Goal: Task Accomplishment & Management: Complete application form

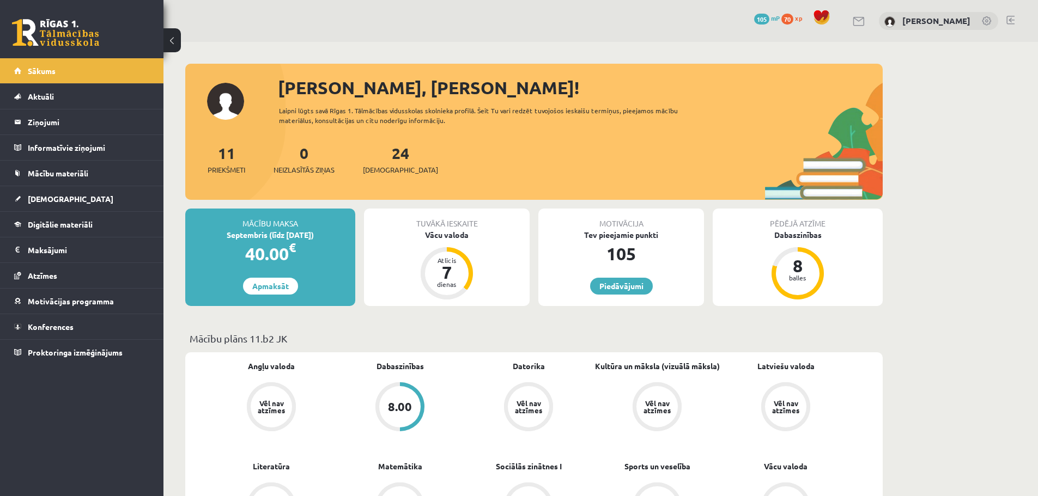
click at [792, 21] on span "70" at bounding box center [787, 19] width 12 height 11
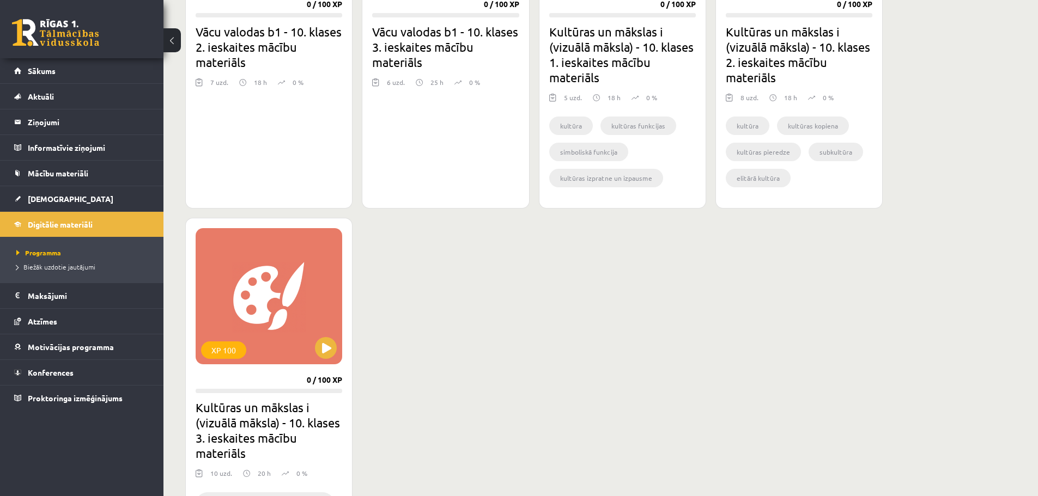
scroll to position [1580, 0]
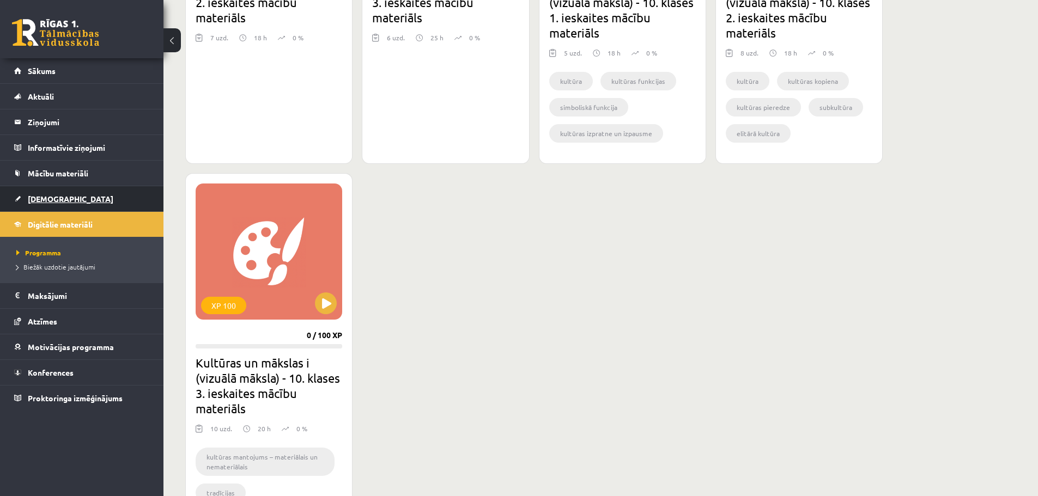
click at [84, 201] on link "[DEMOGRAPHIC_DATA]" at bounding box center [82, 198] width 136 height 25
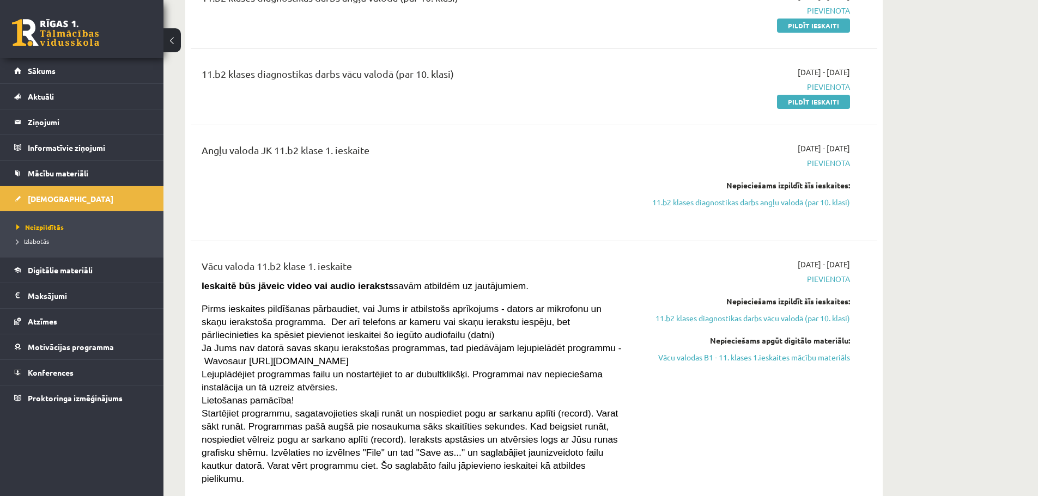
scroll to position [272, 0]
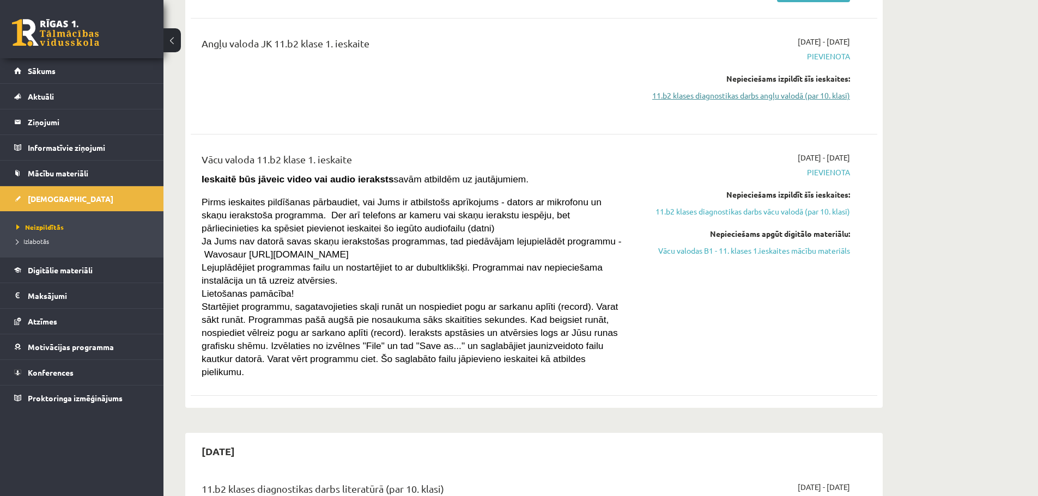
click at [796, 95] on link "11.b2 klases diagnostikas darbs angļu valodā (par 10. klasi)" at bounding box center [747, 95] width 205 height 11
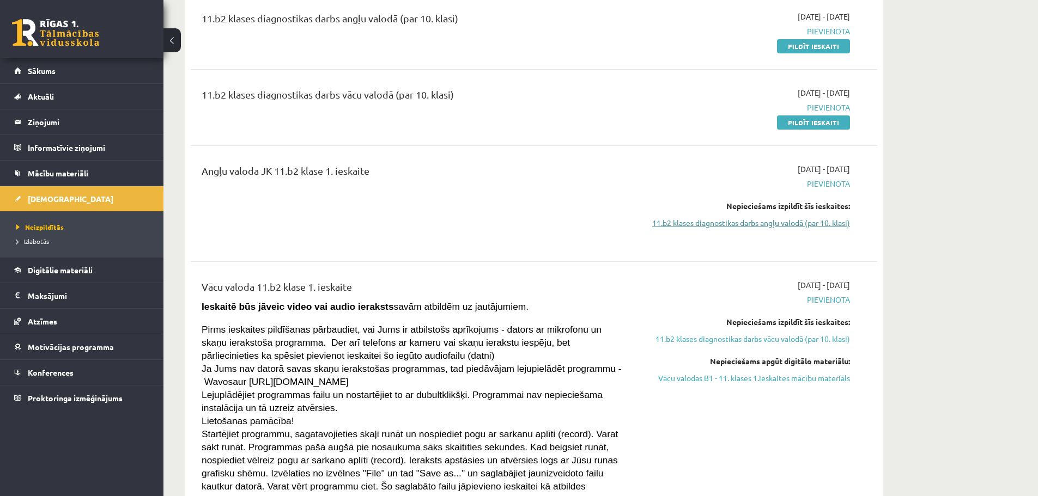
click at [718, 220] on link "11.b2 klases diagnostikas darbs angļu valodā (par 10. klasi)" at bounding box center [747, 222] width 205 height 11
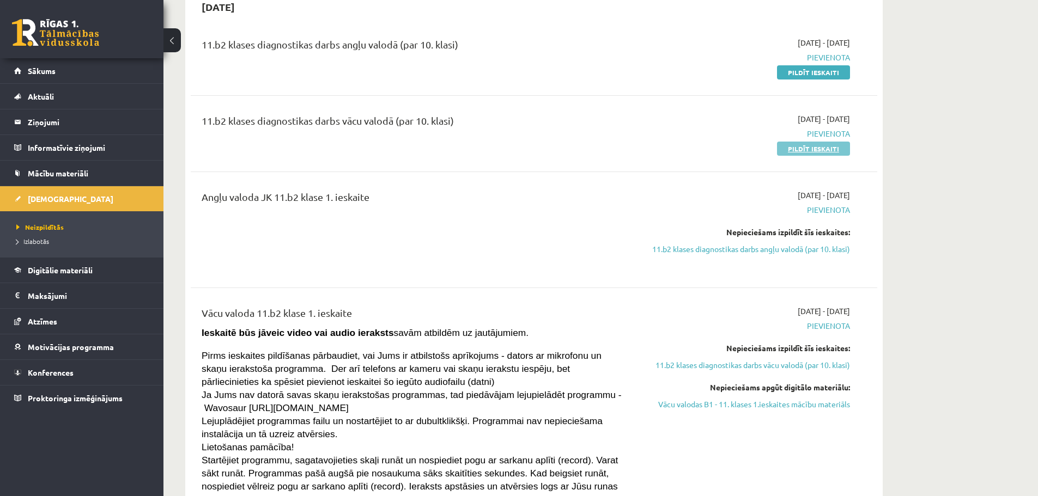
scroll to position [0, 0]
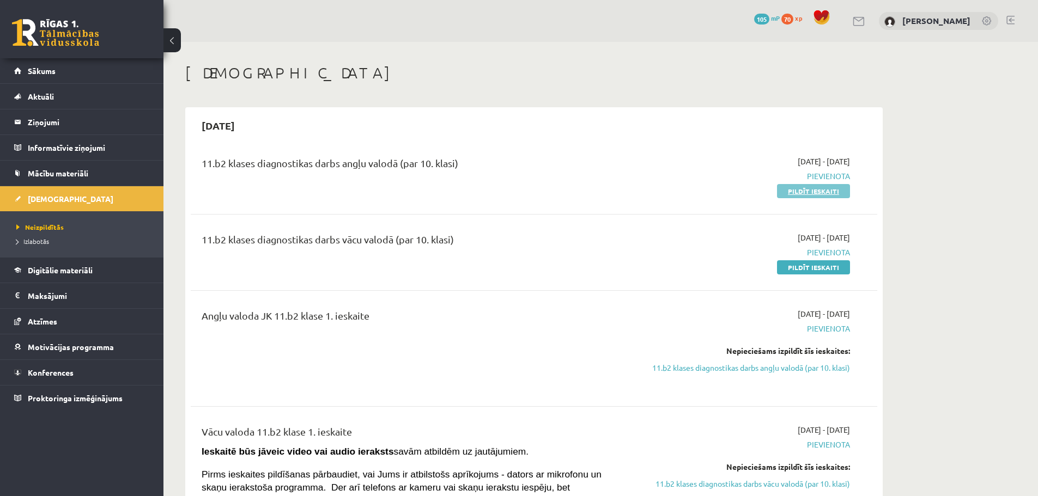
click at [801, 188] on link "Pildīt ieskaiti" at bounding box center [813, 191] width 73 height 14
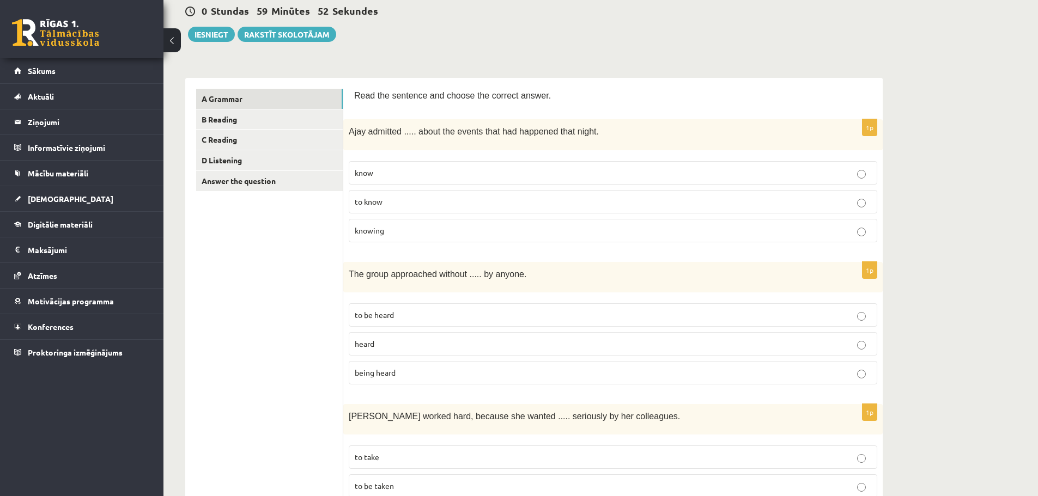
scroll to position [54, 0]
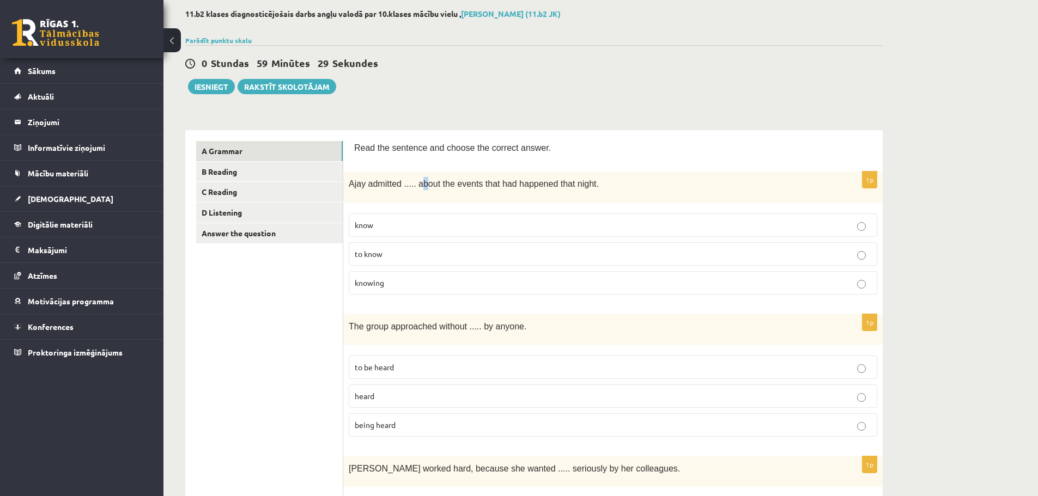
click at [420, 192] on div "Ajay admitted ..... about the events that had happened that night." at bounding box center [612, 187] width 539 height 31
click at [386, 208] on fieldset "know to know knowing" at bounding box center [613, 253] width 529 height 90
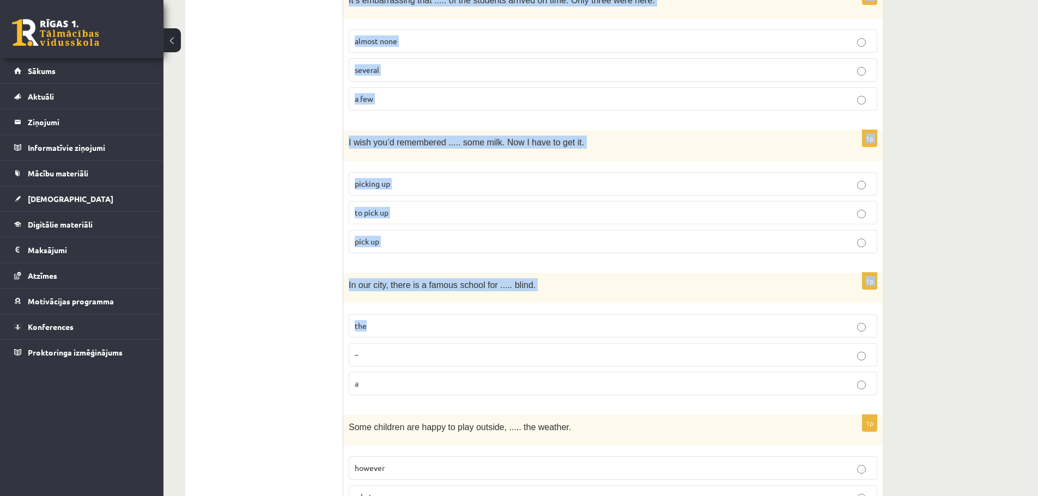
scroll to position [2629, 0]
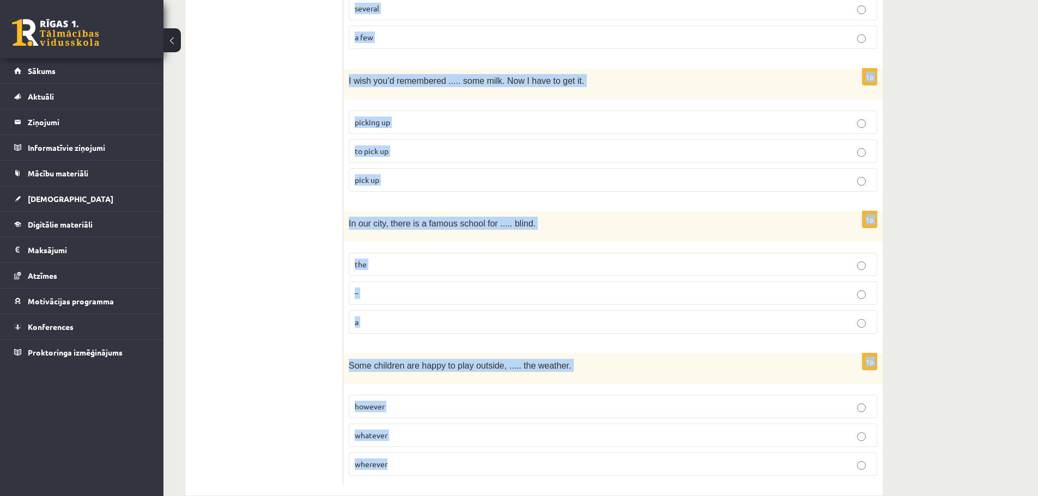
drag, startPoint x: 351, startPoint y: 184, endPoint x: 539, endPoint y: 427, distance: 307.7
copy form "Ajay admitted ..... about the events that had happened that night. know to know…"
click at [562, 282] on label "–" at bounding box center [613, 293] width 529 height 23
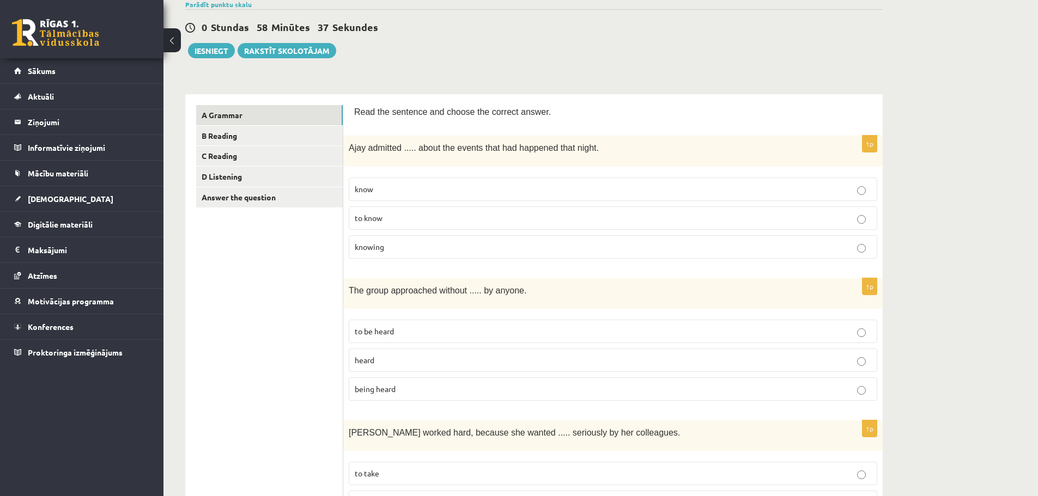
scroll to position [14, 0]
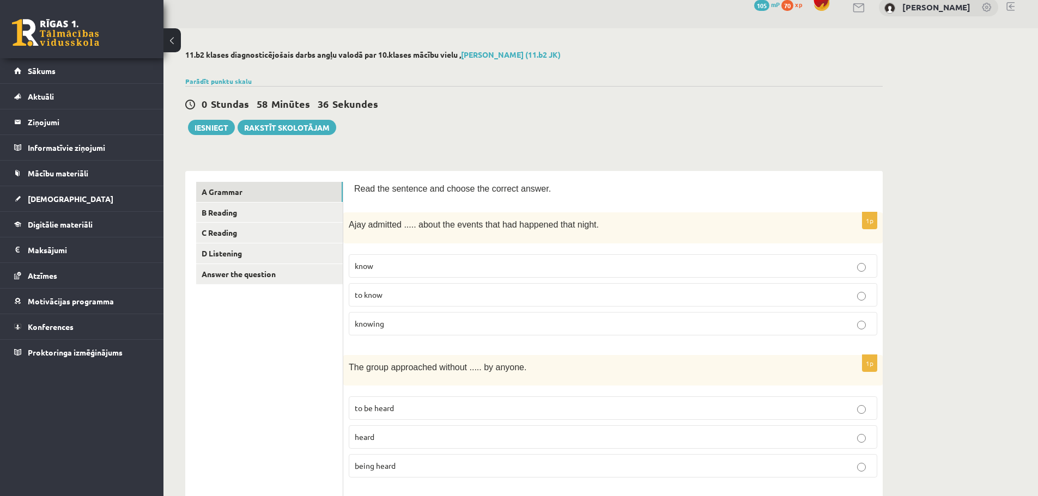
click at [409, 321] on p "knowing" at bounding box center [613, 323] width 517 height 11
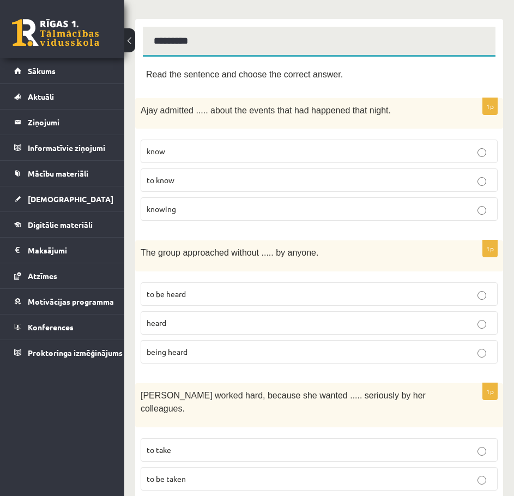
scroll to position [177, 0]
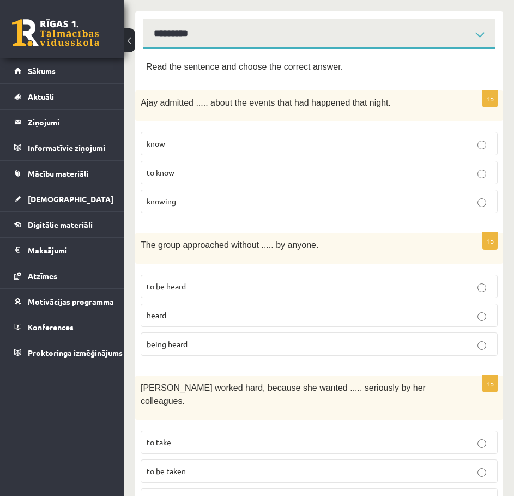
click at [224, 344] on p "being heard" at bounding box center [319, 343] width 345 height 11
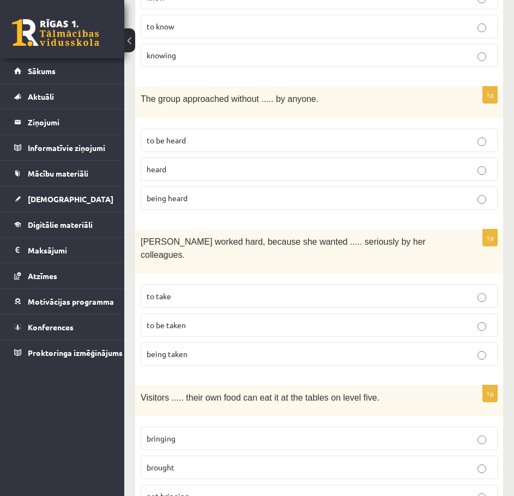
scroll to position [341, 0]
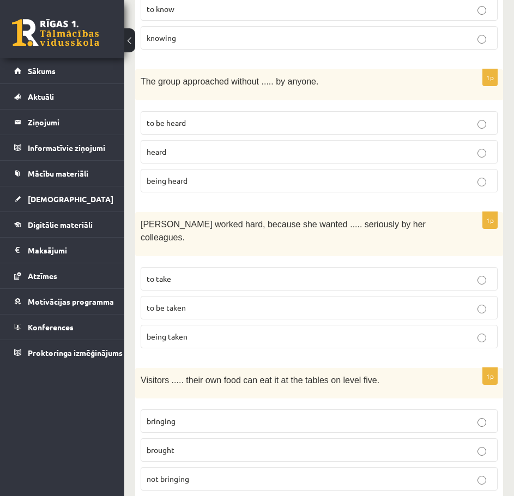
click at [195, 302] on p "to be taken" at bounding box center [319, 307] width 345 height 11
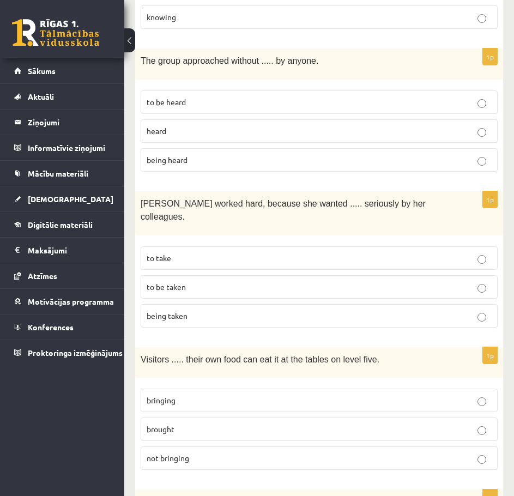
scroll to position [450, 0]
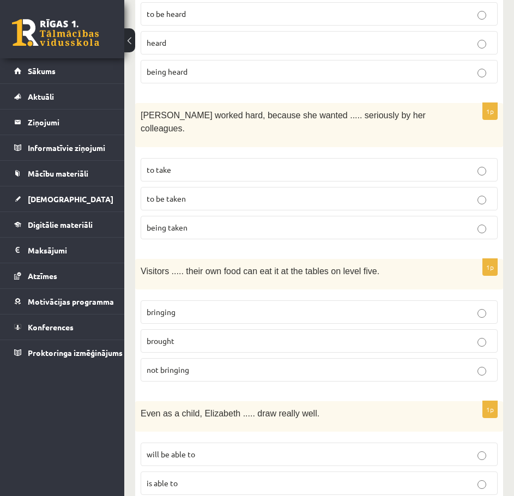
click at [188, 306] on p "bringing" at bounding box center [319, 311] width 345 height 11
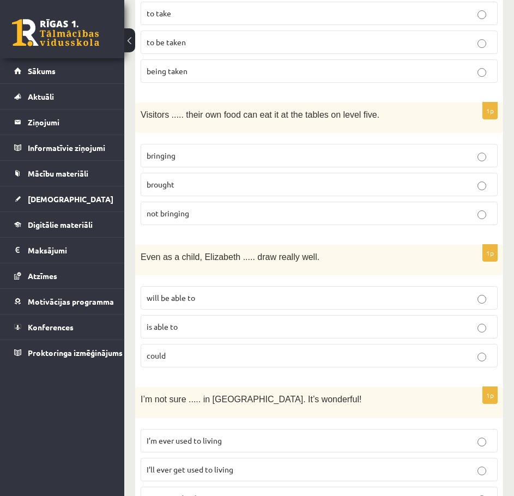
scroll to position [613, 0]
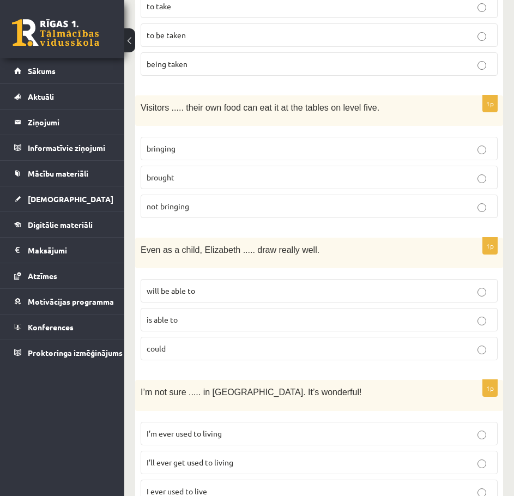
click at [187, 343] on p "could" at bounding box center [319, 348] width 345 height 11
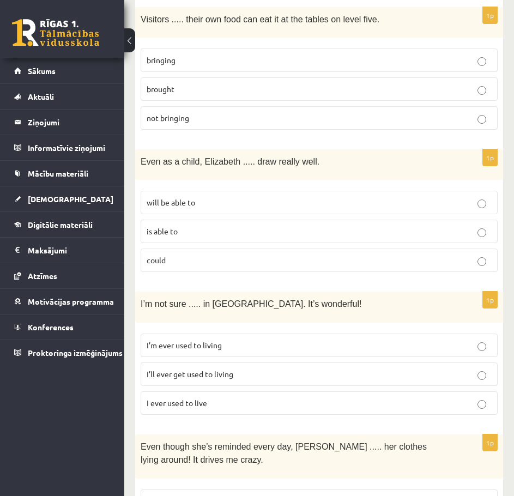
scroll to position [722, 0]
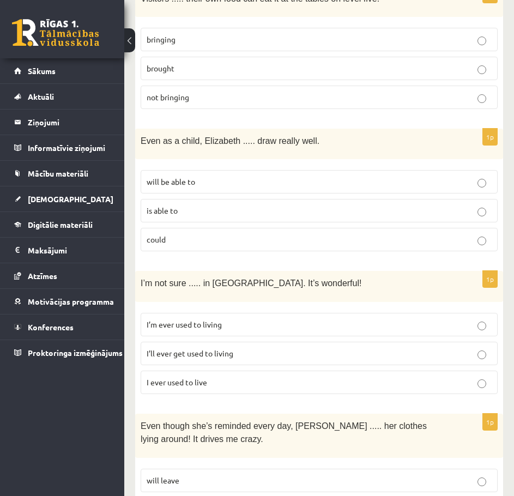
click at [221, 348] on span "I’ll ever get used to living" at bounding box center [190, 353] width 87 height 10
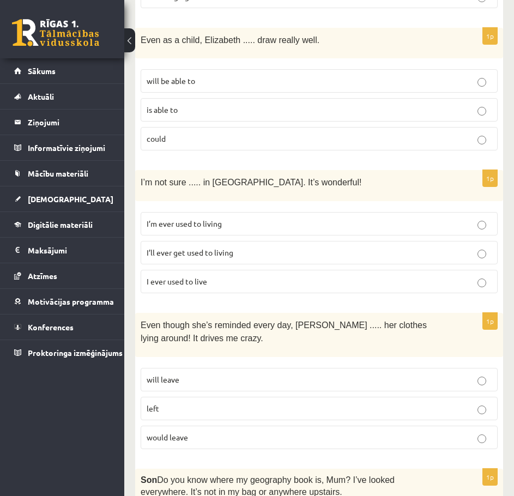
scroll to position [831, 0]
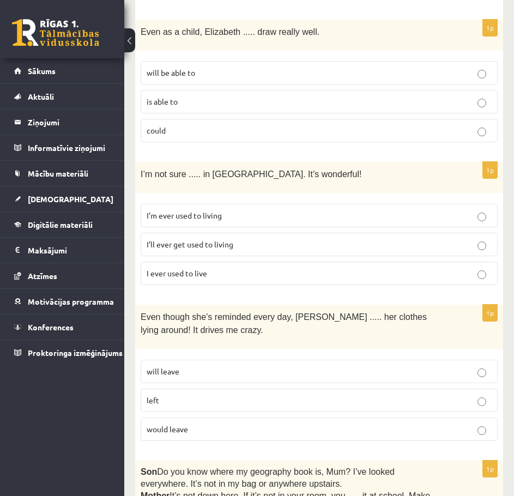
click at [199, 366] on p "will leave" at bounding box center [319, 371] width 345 height 11
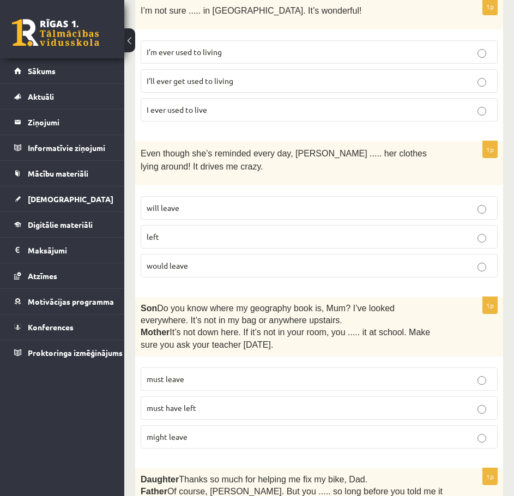
scroll to position [1049, 0]
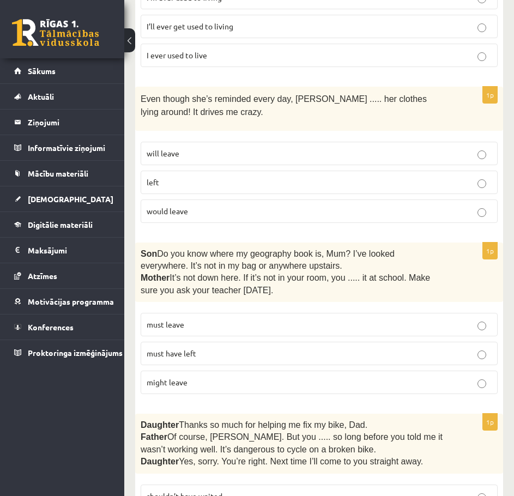
click at [190, 348] on p "must have left" at bounding box center [319, 353] width 345 height 11
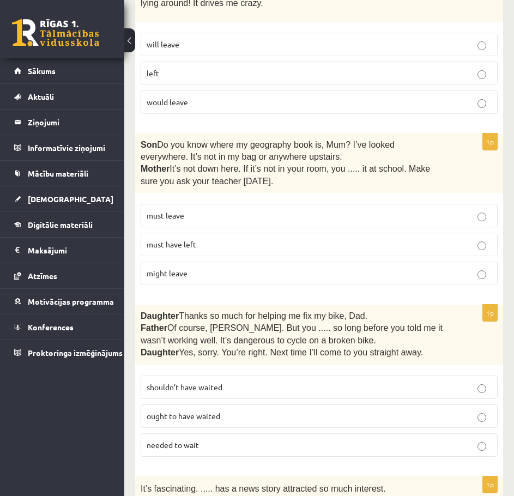
scroll to position [1212, 0]
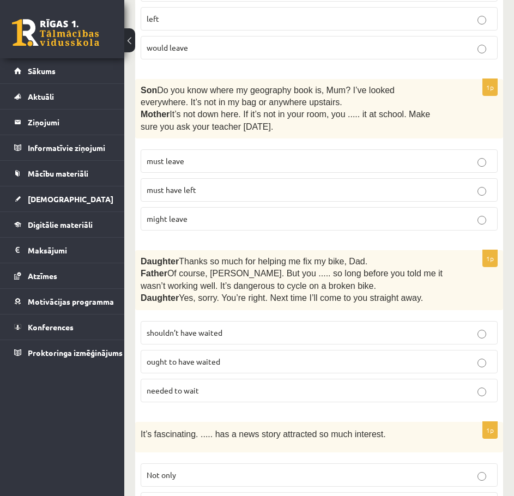
click at [231, 324] on label "shouldn’t have waited" at bounding box center [319, 332] width 357 height 23
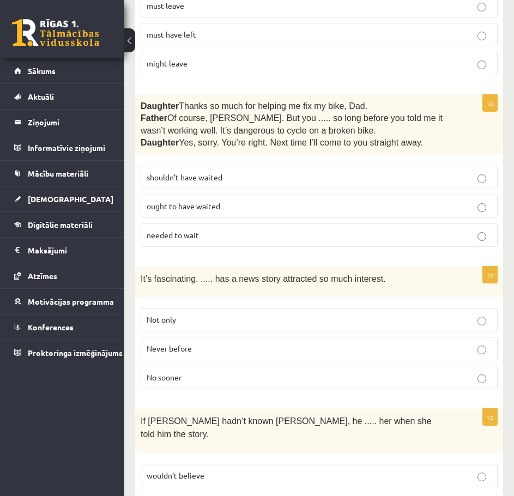
scroll to position [1376, 0]
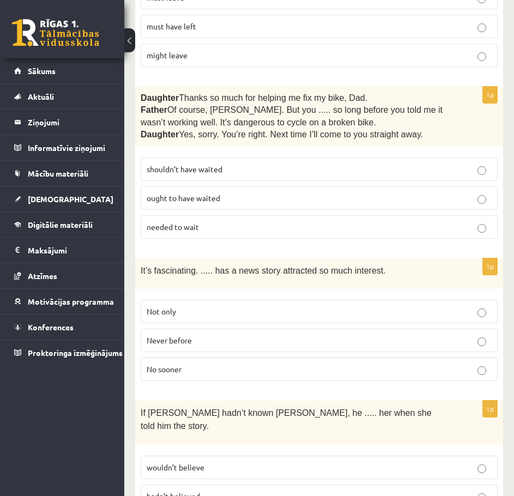
click at [195, 335] on p "Never before" at bounding box center [319, 340] width 345 height 11
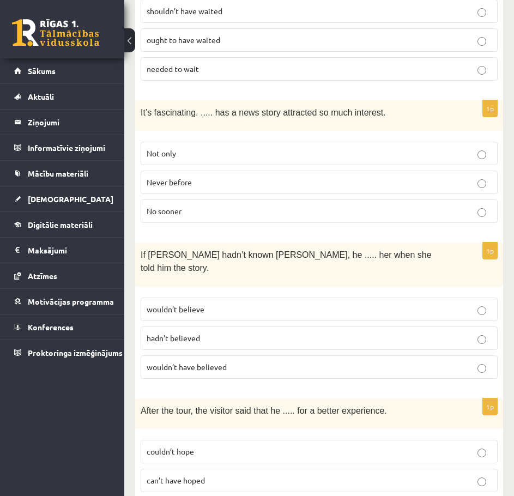
scroll to position [1539, 0]
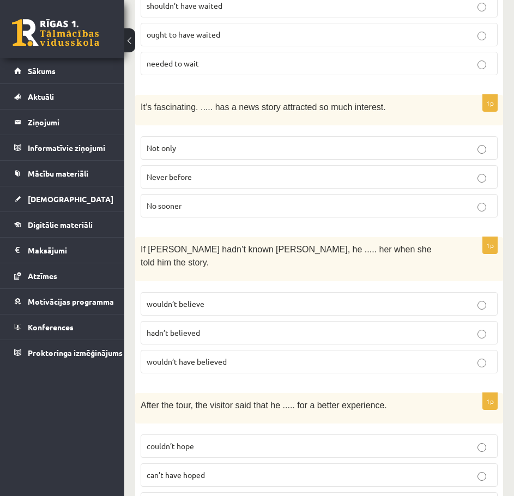
click at [233, 356] on p "wouldn’t have believed" at bounding box center [319, 361] width 345 height 11
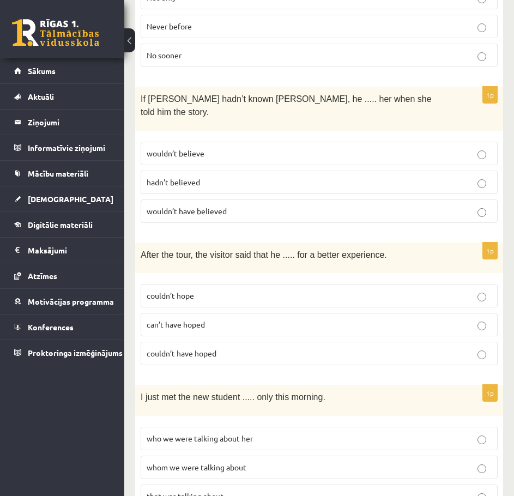
scroll to position [1703, 0]
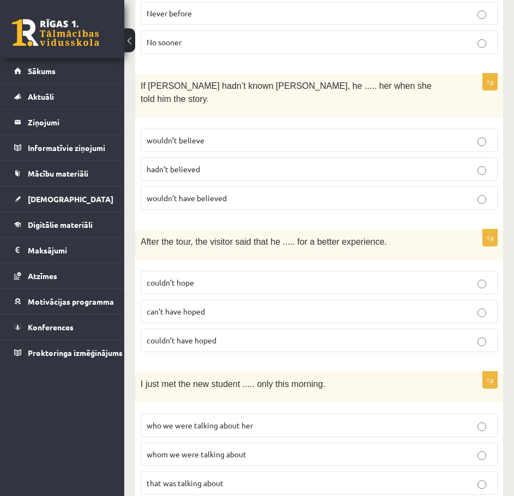
click at [235, 335] on p "couldn’t have hoped" at bounding box center [319, 340] width 345 height 11
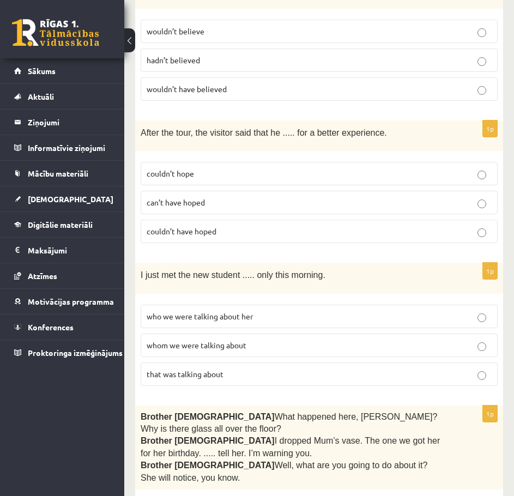
scroll to position [1866, 0]
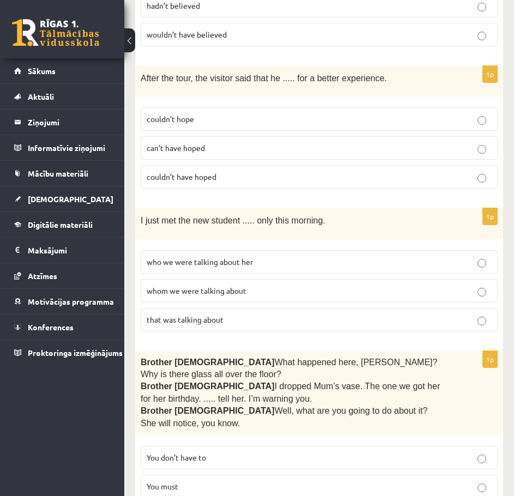
click at [349, 285] on p "whom we were talking about" at bounding box center [319, 290] width 345 height 11
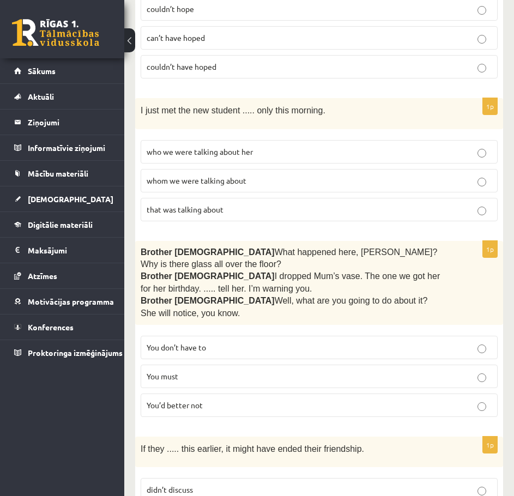
scroll to position [2084, 0]
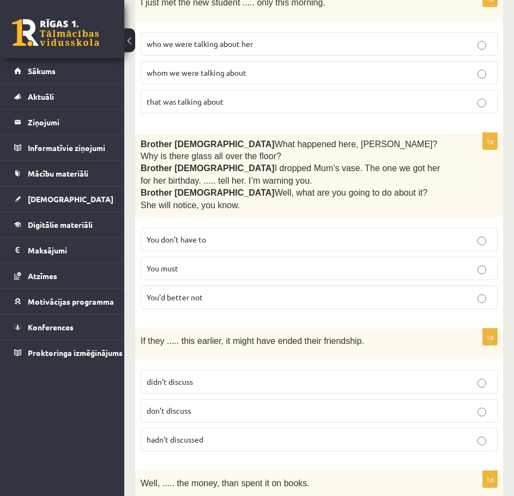
click at [227, 292] on p "You’d better not" at bounding box center [319, 297] width 345 height 11
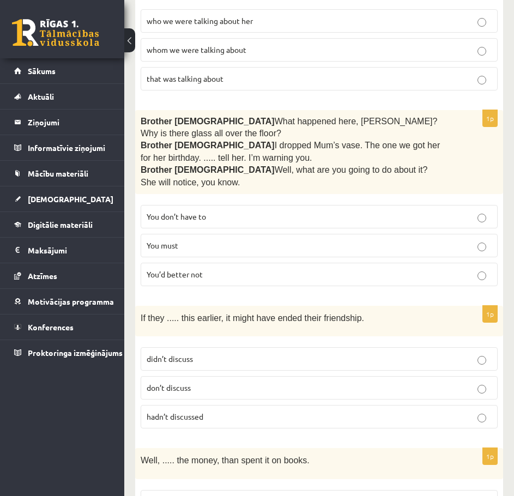
scroll to position [2193, 0]
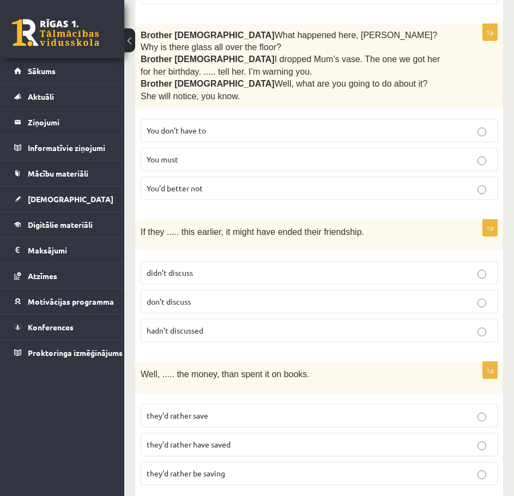
click at [229, 325] on p "hadn’t discussed" at bounding box center [319, 330] width 345 height 11
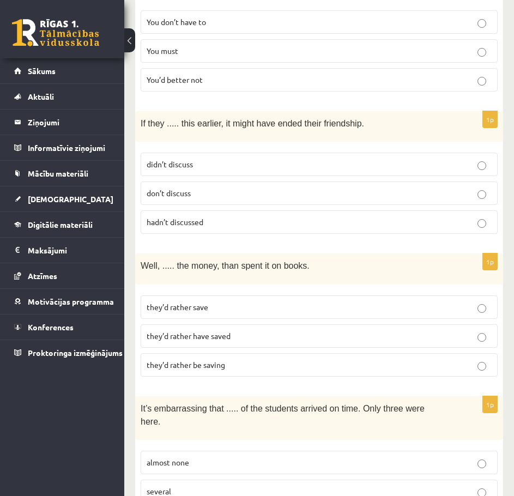
scroll to position [2302, 0]
click at [233, 450] on label "almost none" at bounding box center [319, 461] width 357 height 23
click at [243, 330] on p "they’d rather have saved" at bounding box center [319, 335] width 345 height 11
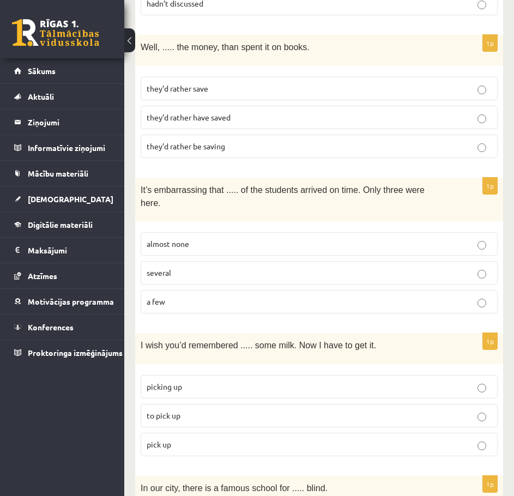
scroll to position [2575, 0]
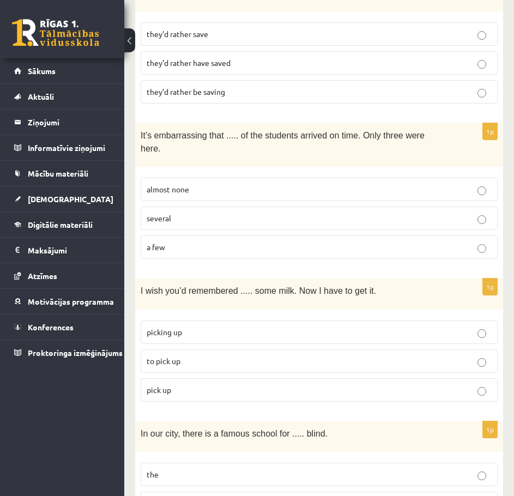
click at [252, 384] on p "pick up" at bounding box center [319, 389] width 345 height 11
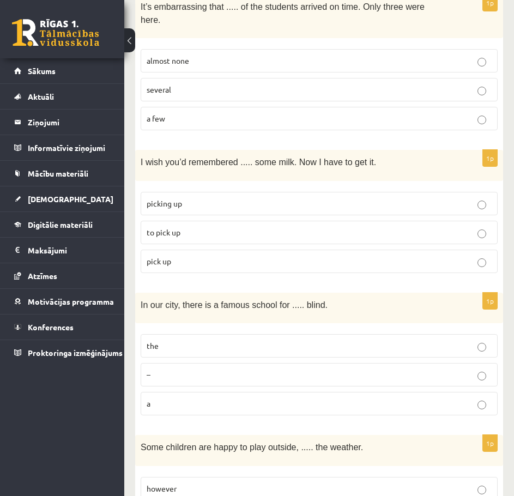
scroll to position [2727, 0]
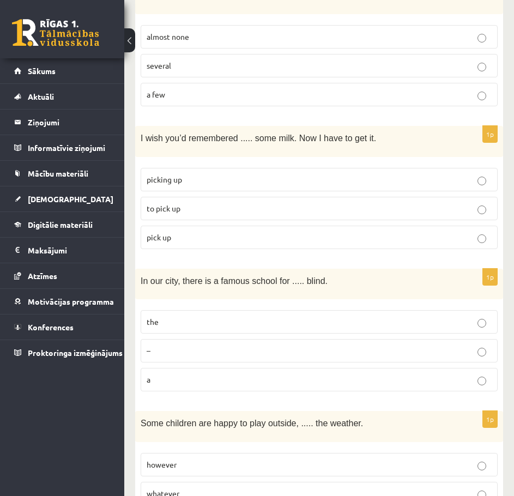
click at [224, 345] on p "–" at bounding box center [319, 350] width 345 height 11
click at [218, 310] on label "the" at bounding box center [319, 321] width 357 height 23
click at [219, 488] on p "whatever" at bounding box center [319, 493] width 345 height 11
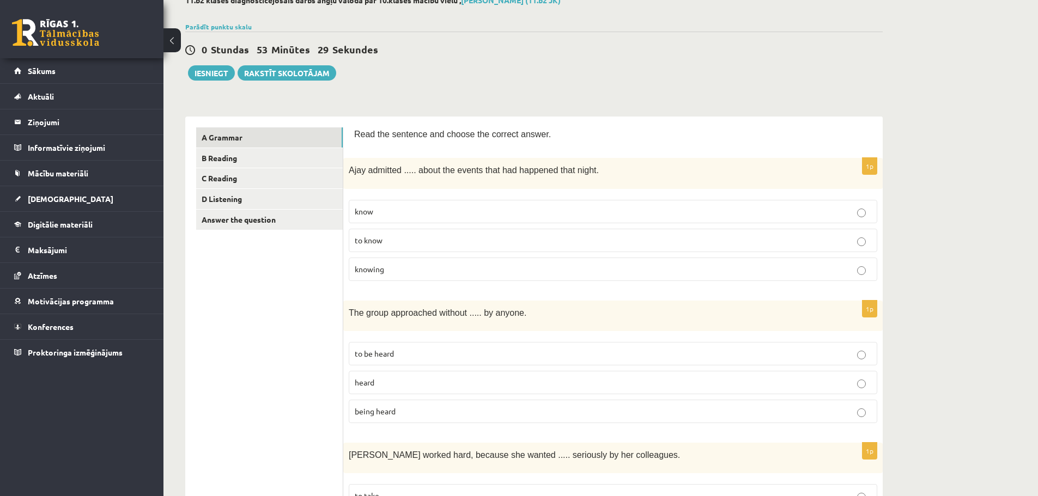
scroll to position [0, 0]
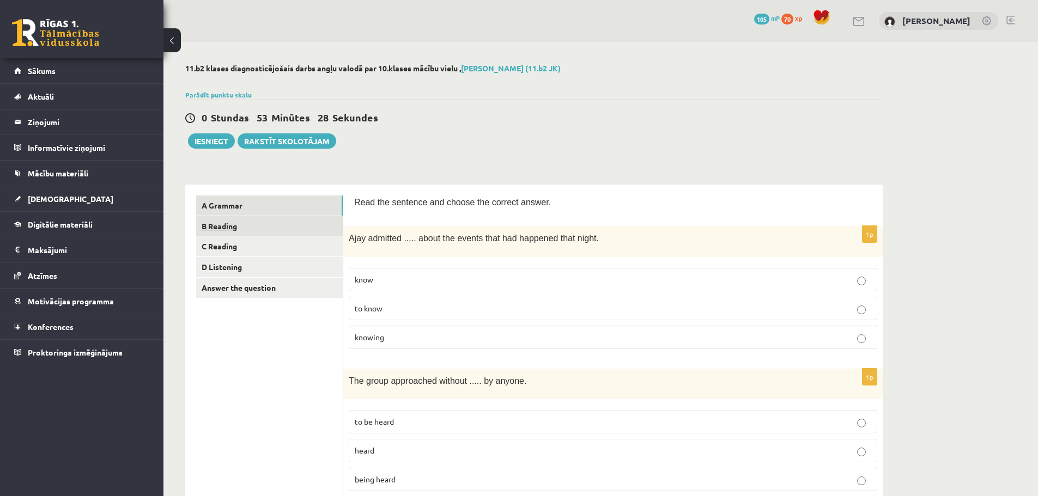
click at [286, 224] on link "B Reading" at bounding box center [269, 226] width 147 height 20
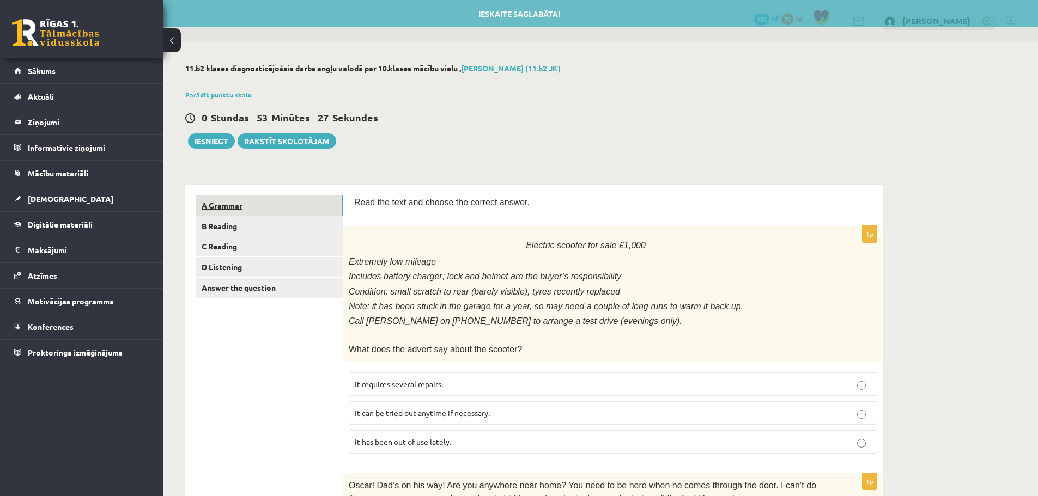
click at [287, 199] on link "A Grammar" at bounding box center [269, 206] width 147 height 20
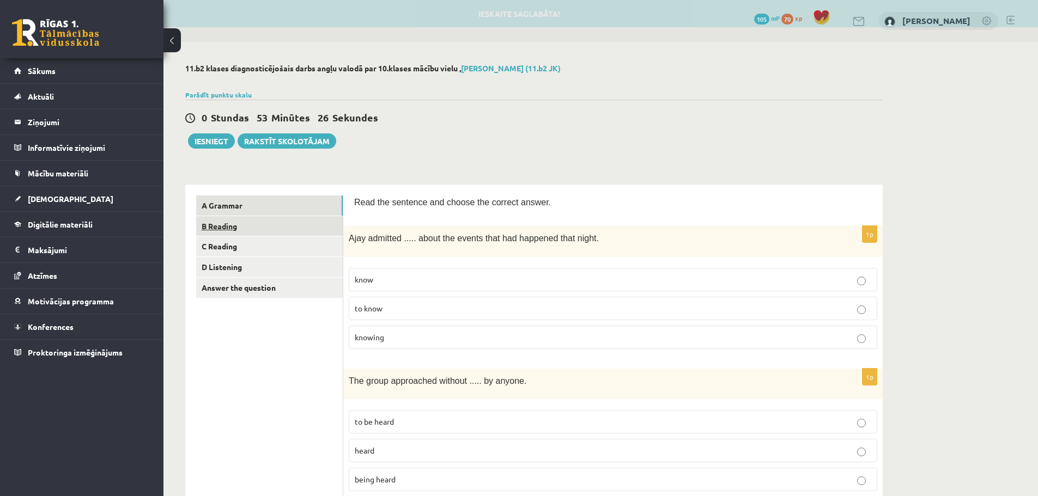
click at [283, 220] on link "B Reading" at bounding box center [269, 226] width 147 height 20
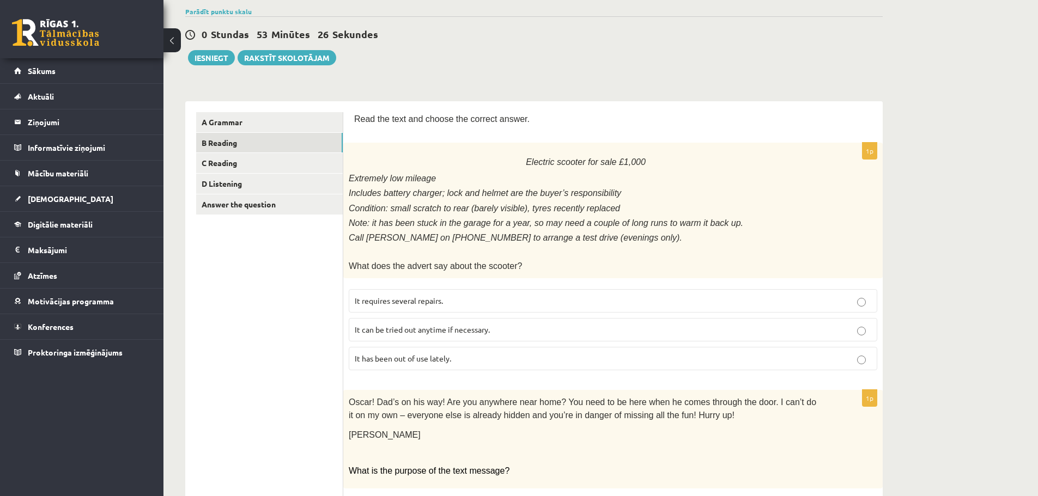
scroll to position [109, 0]
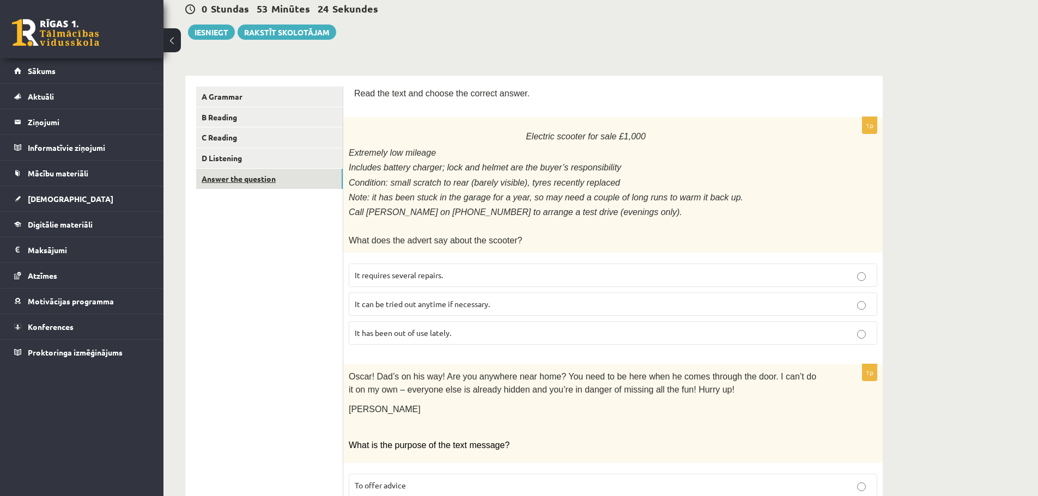
click at [310, 183] on link "Answer the question" at bounding box center [269, 179] width 147 height 20
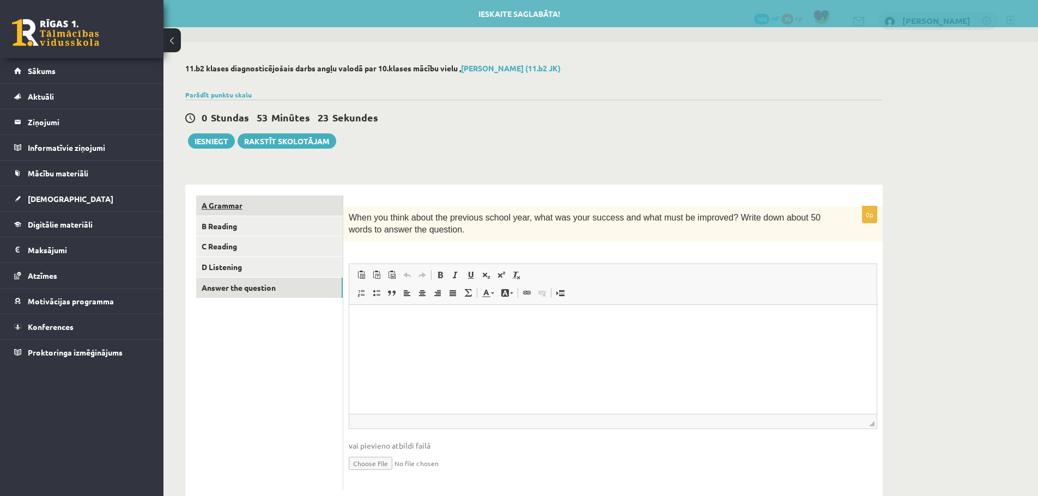
scroll to position [0, 0]
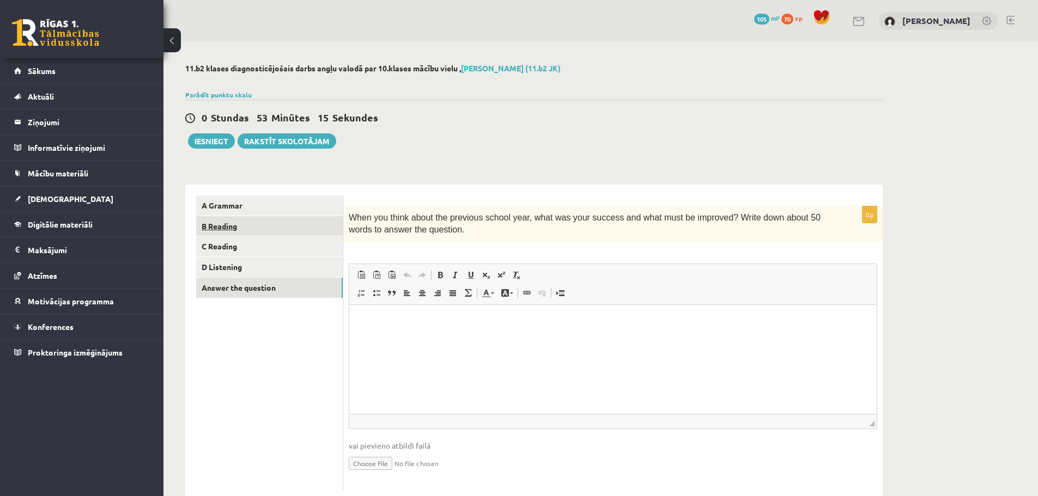
click at [259, 226] on link "B Reading" at bounding box center [269, 226] width 147 height 20
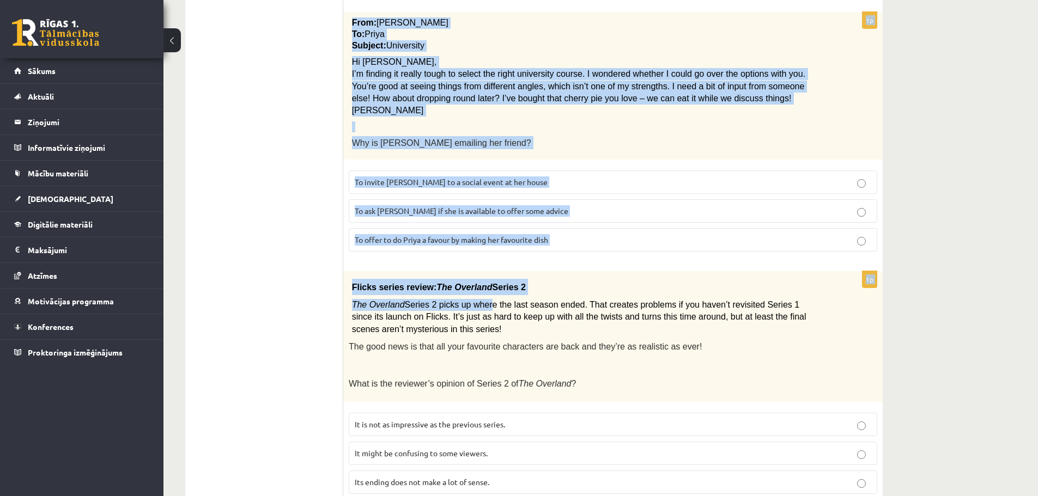
scroll to position [1171, 0]
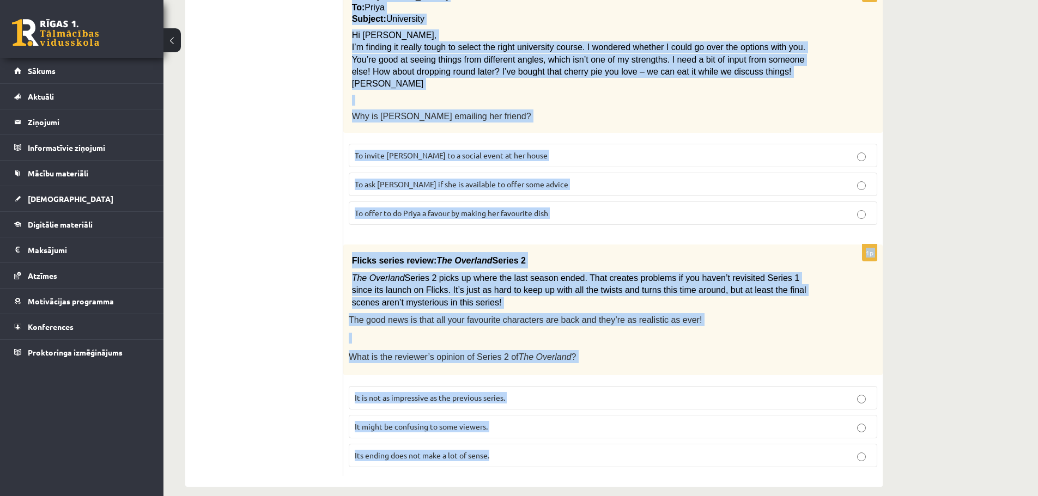
drag, startPoint x: 349, startPoint y: 204, endPoint x: 494, endPoint y: 398, distance: 242.2
drag, startPoint x: 436, startPoint y: 278, endPoint x: 461, endPoint y: 283, distance: 25.7
click at [461, 283] on p "The Overland Series 2 picks up where the last season ended. That creates proble…" at bounding box center [586, 290] width 468 height 37
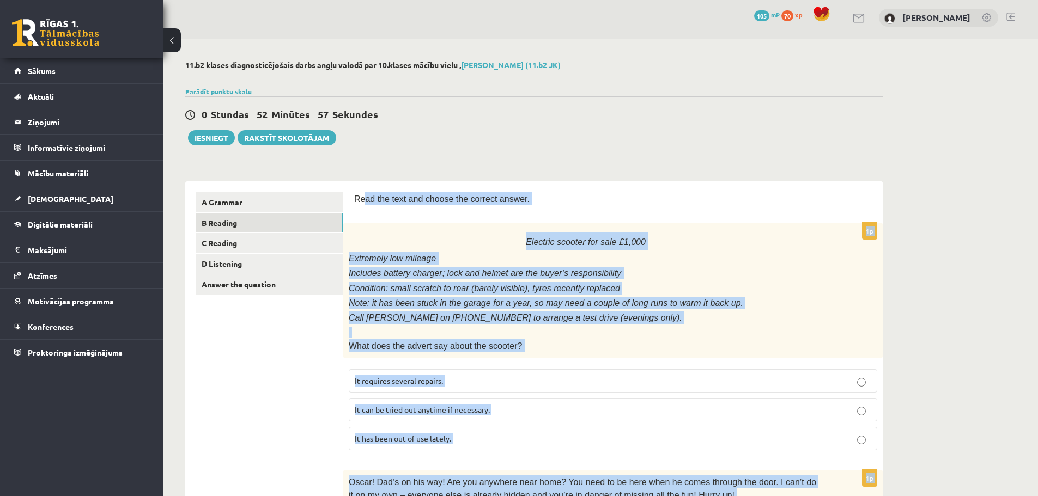
scroll to position [0, 0]
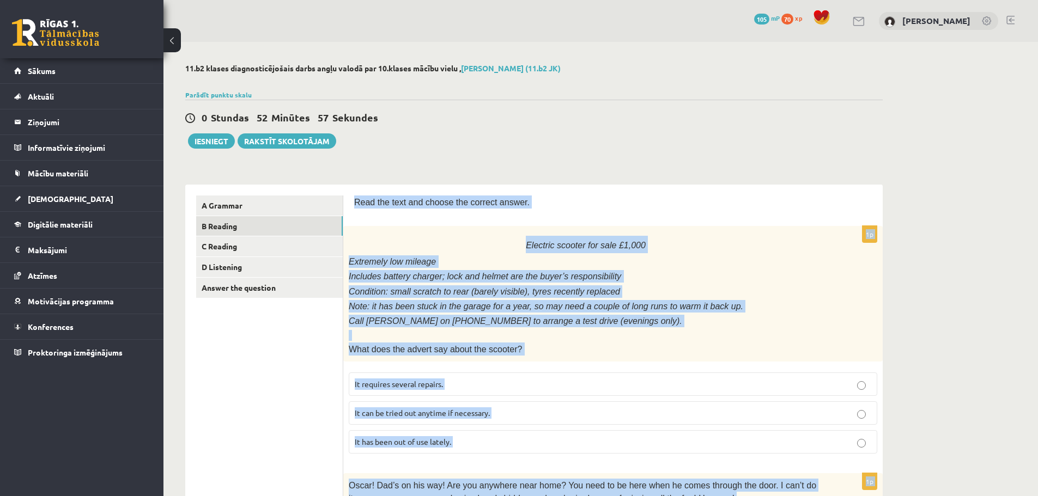
drag, startPoint x: 489, startPoint y: 433, endPoint x: 372, endPoint y: 200, distance: 260.3
copy form "Read the text and choose the correct answer. 1p Electric scooter for sale £1,00…"
click at [479, 386] on label "It requires several repairs." at bounding box center [613, 384] width 529 height 23
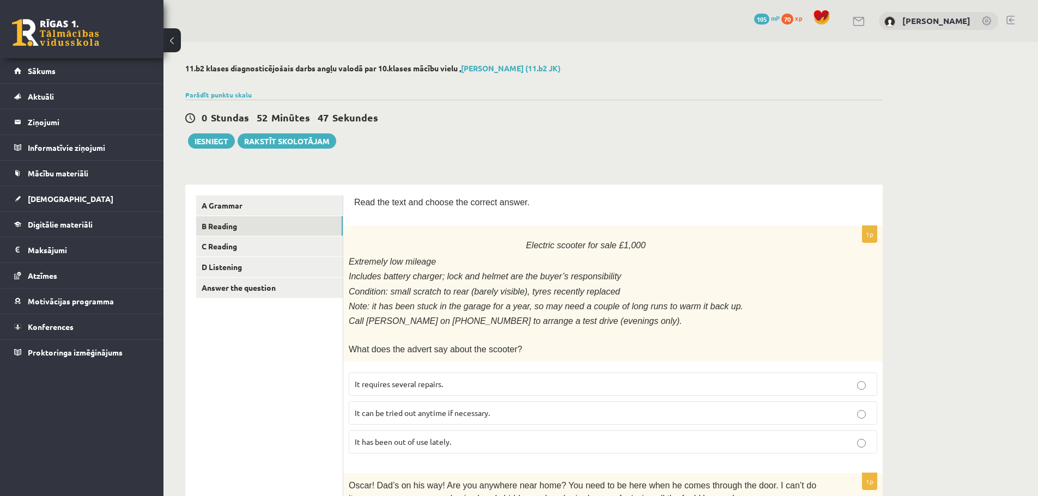
click at [510, 421] on label "It can be tried out anytime if necessary." at bounding box center [613, 413] width 529 height 23
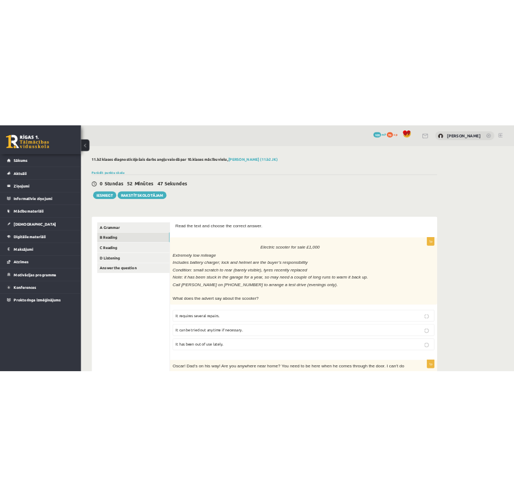
scroll to position [272, 0]
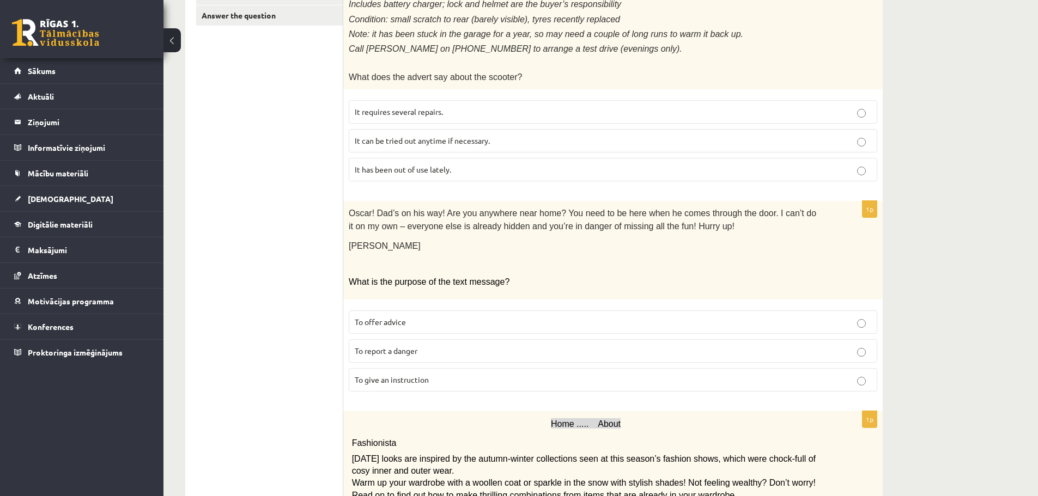
click at [586, 183] on div "1p Electric scooter for sale £1,000 Extremely low mileage Includes battery char…" at bounding box center [612, 72] width 539 height 236
click at [589, 172] on label "It has been out of use lately." at bounding box center [613, 169] width 529 height 23
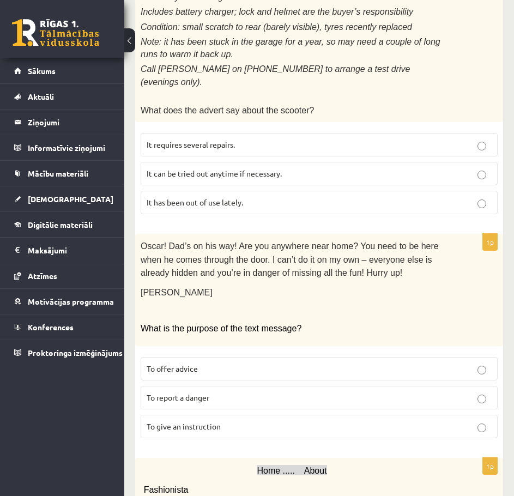
scroll to position [327, 0]
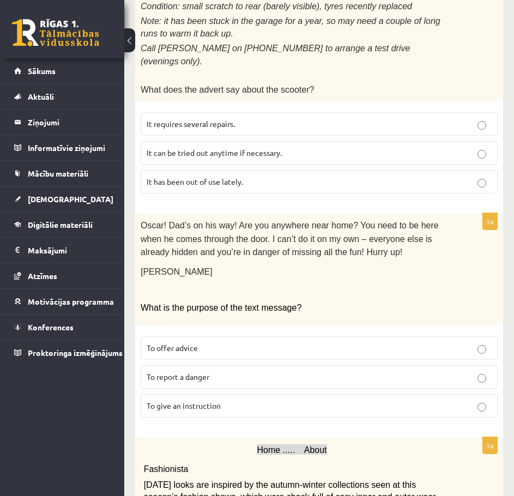
click at [245, 400] on p "To give an instruction" at bounding box center [319, 405] width 345 height 11
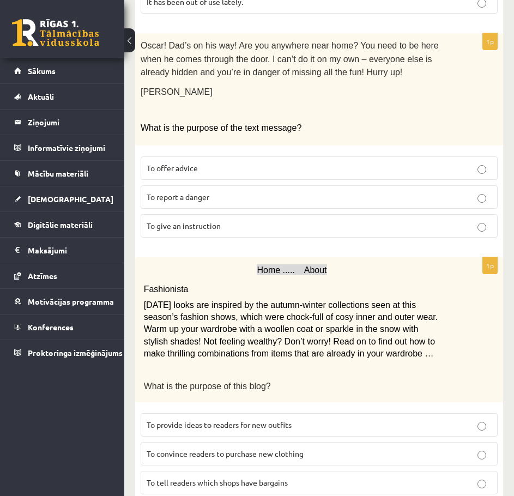
scroll to position [545, 0]
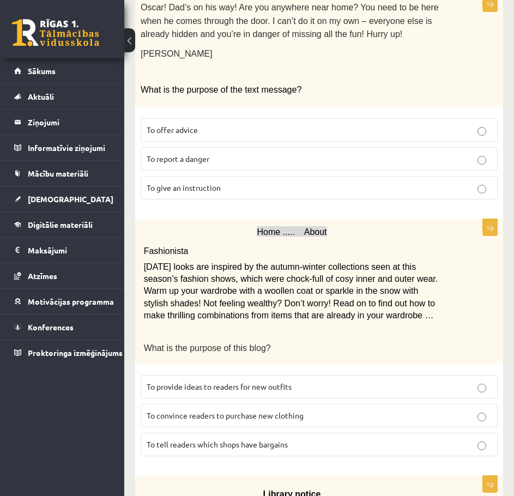
click at [292, 381] on p "To provide ideas to readers for new outfits" at bounding box center [319, 386] width 345 height 11
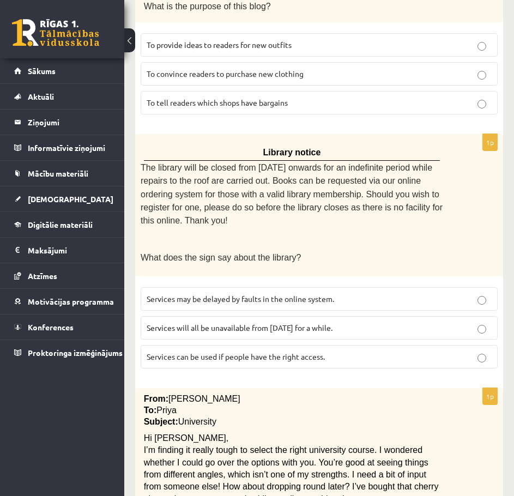
scroll to position [926, 0]
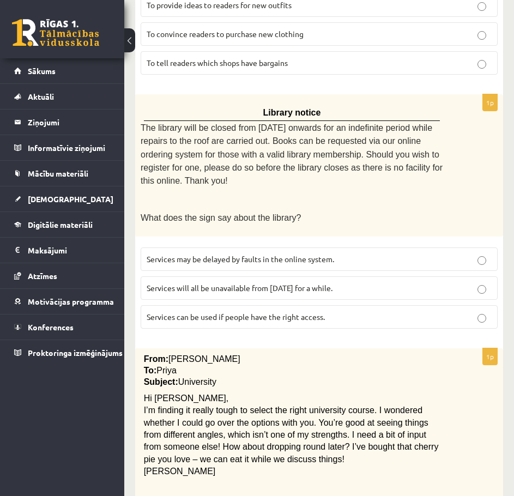
click at [252, 312] on span "Services can be used if people have the right access." at bounding box center [236, 317] width 178 height 10
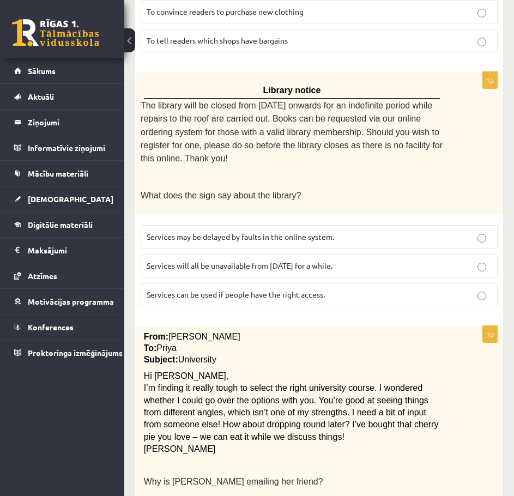
scroll to position [1090, 0]
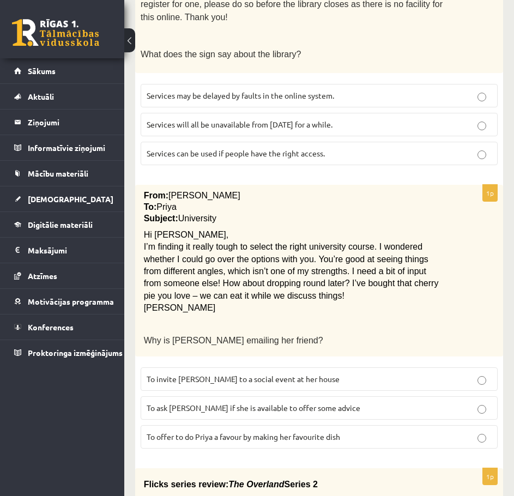
click at [300, 373] on p "To invite Priya to a social event at her house" at bounding box center [319, 378] width 345 height 11
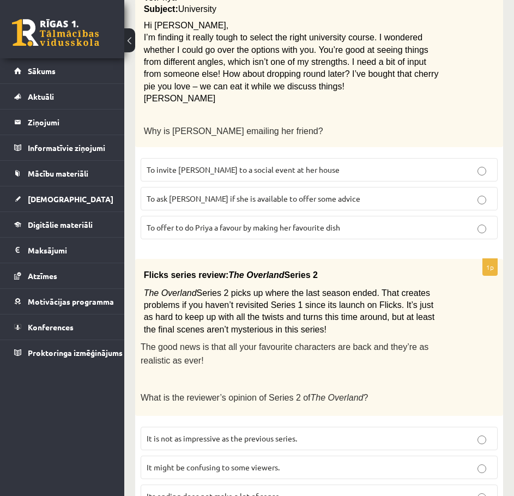
scroll to position [1306, 0]
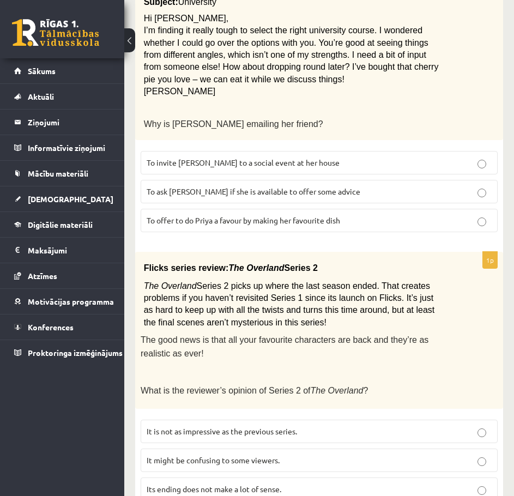
click at [285, 454] on p "It might be confusing to some viewers." at bounding box center [319, 459] width 345 height 11
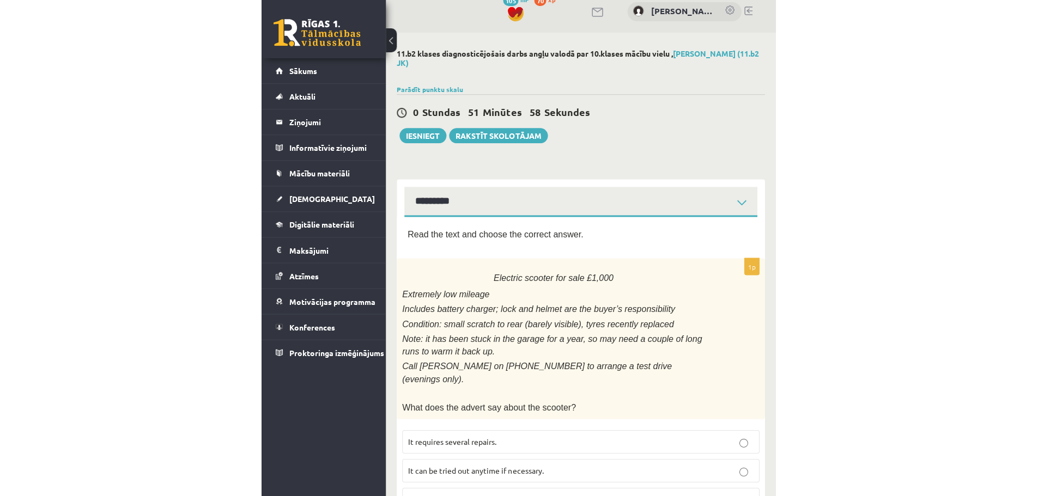
scroll to position [0, 0]
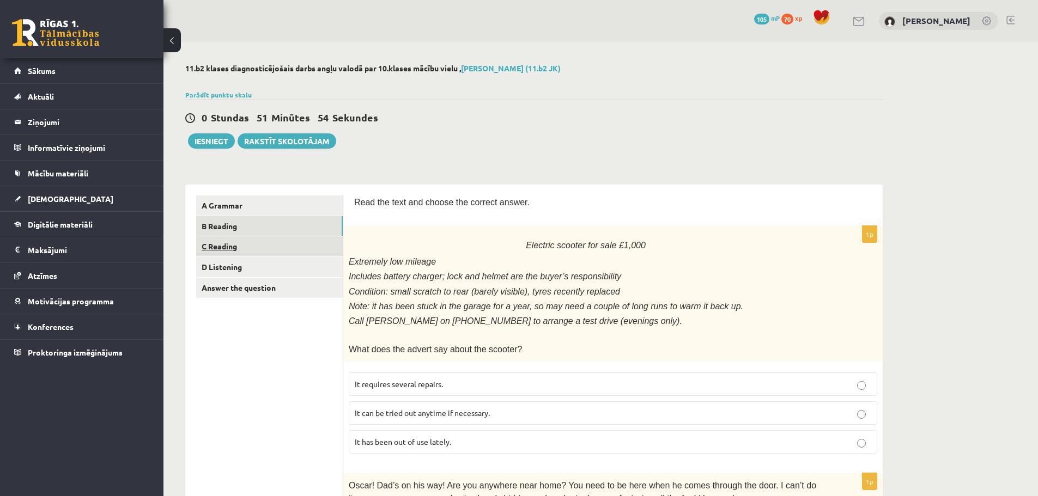
click at [253, 250] on link "C Reading" at bounding box center [269, 246] width 147 height 20
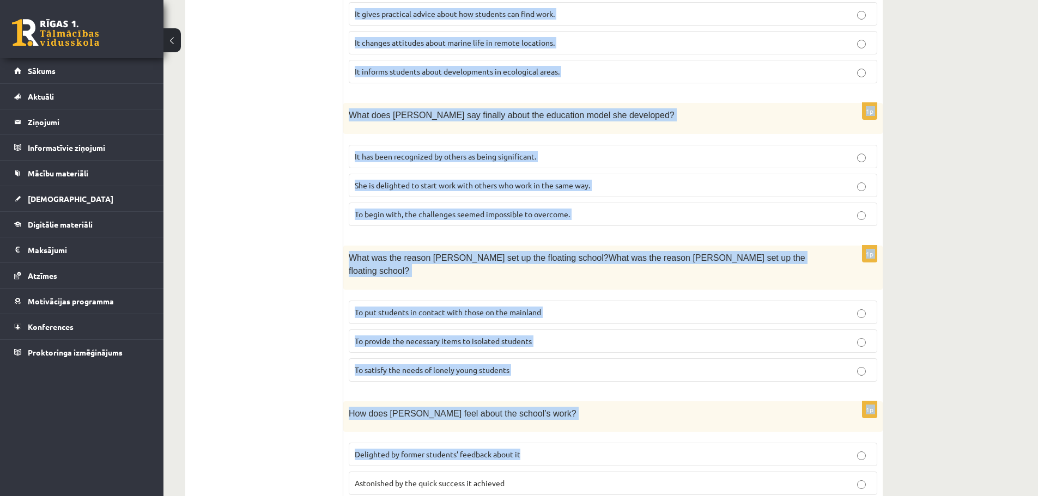
scroll to position [931, 0]
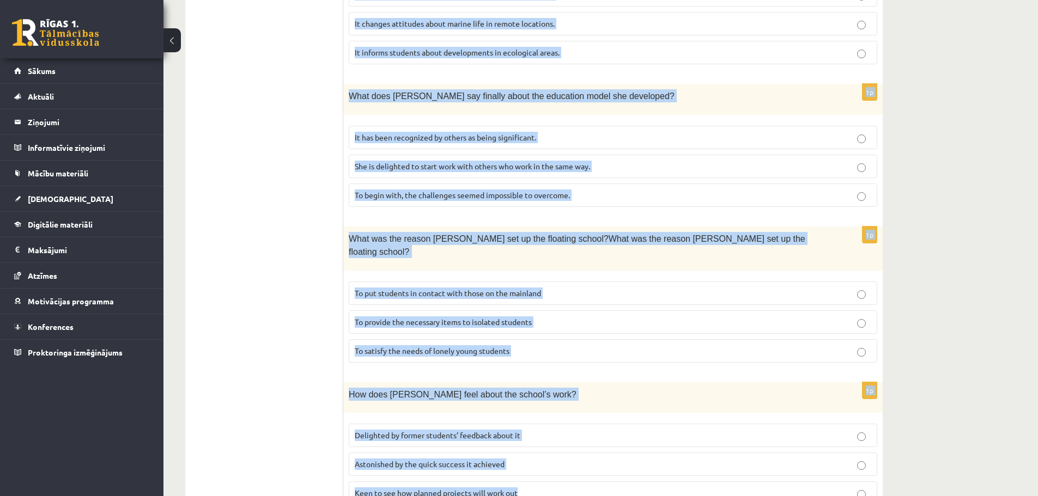
drag, startPoint x: 409, startPoint y: 245, endPoint x: 660, endPoint y: 461, distance: 331.2
copy form "A floating school By founder, Anna Domingo I coordinate a floating school which…"
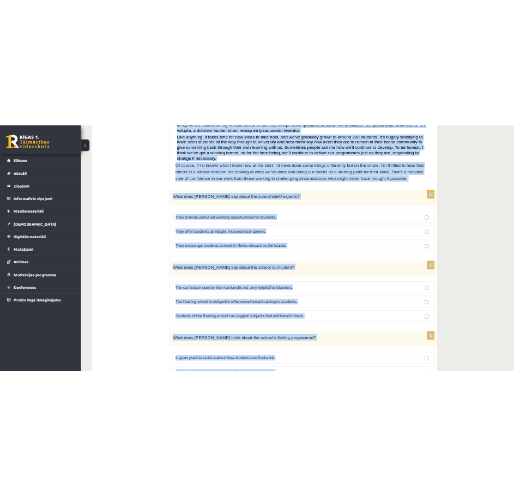
scroll to position [441, 0]
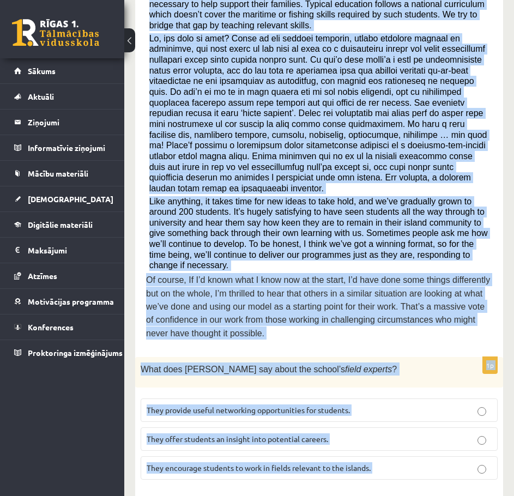
click at [377, 357] on div "1p What does Anna say about the school’s field experts ? They provide useful ne…" at bounding box center [319, 422] width 368 height 131
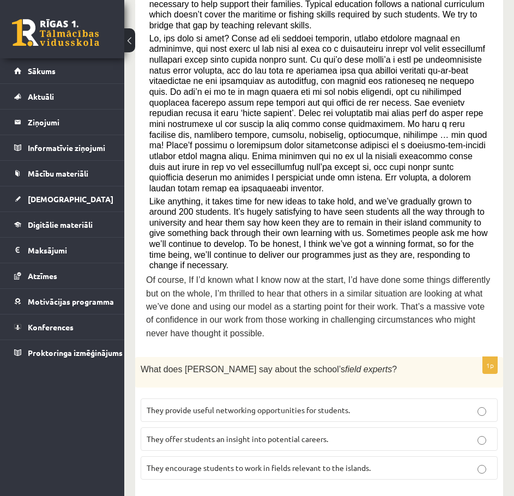
click at [356, 433] on p "They offer students an insight into potential careers." at bounding box center [319, 438] width 345 height 11
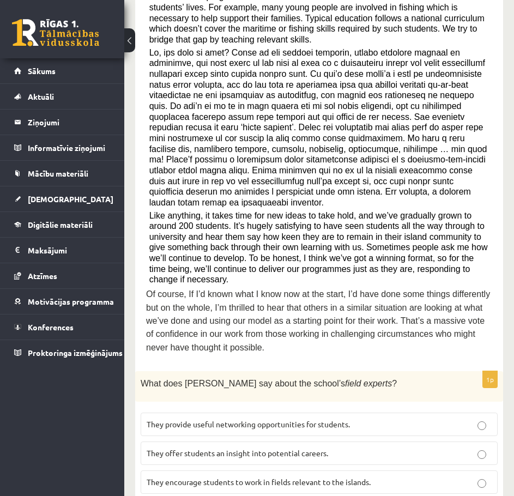
scroll to position [436, 0]
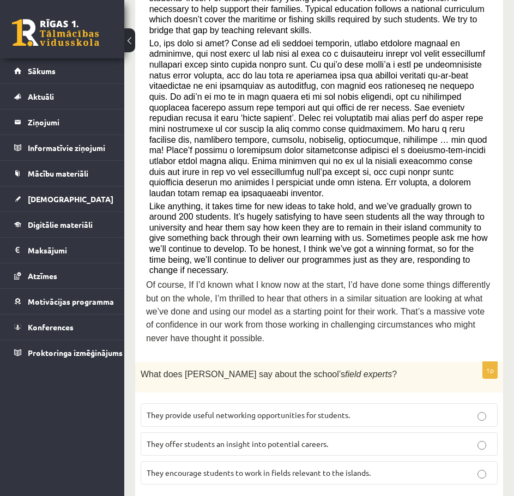
click at [222, 410] on span "They provide useful networking opportunities for students." at bounding box center [248, 415] width 203 height 10
click at [221, 432] on label "They offer students an insight into potential careers." at bounding box center [319, 443] width 357 height 23
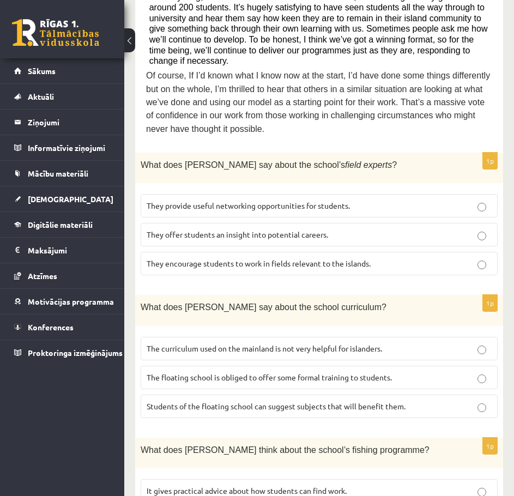
scroll to position [654, 0]
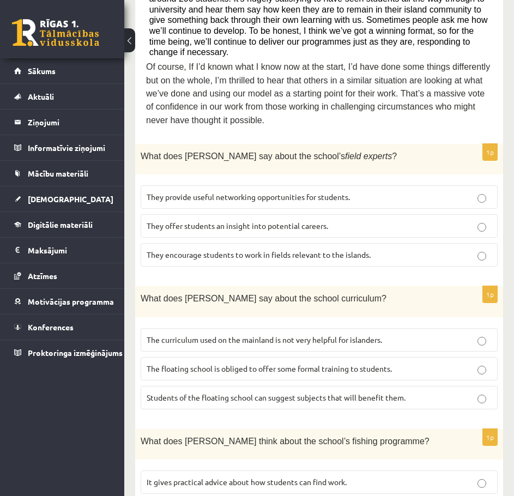
click at [214, 335] on span "The curriculum used on the mainland is not very helpful for islanders." at bounding box center [264, 340] width 235 height 10
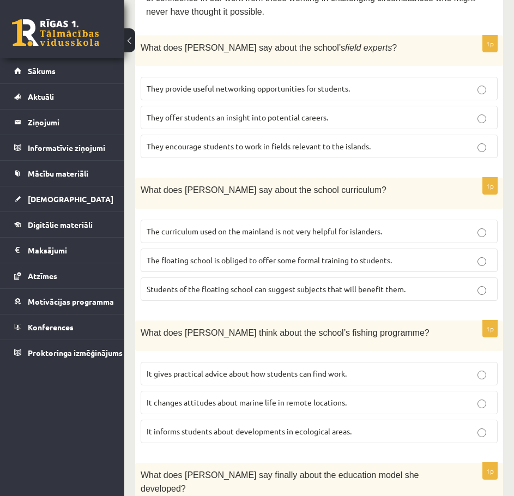
scroll to position [763, 0]
click at [232, 426] on span "It informs students about developments in ecological areas." at bounding box center [249, 431] width 205 height 10
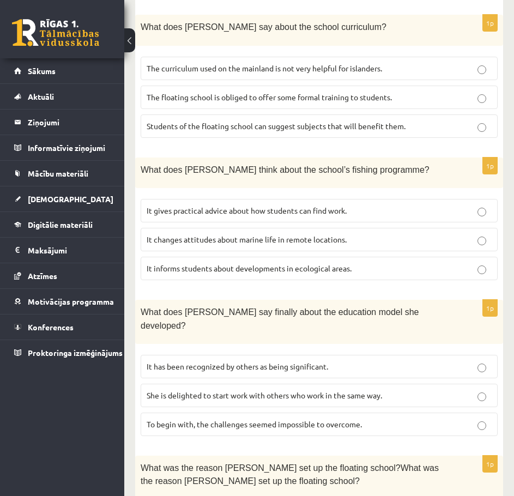
scroll to position [926, 0]
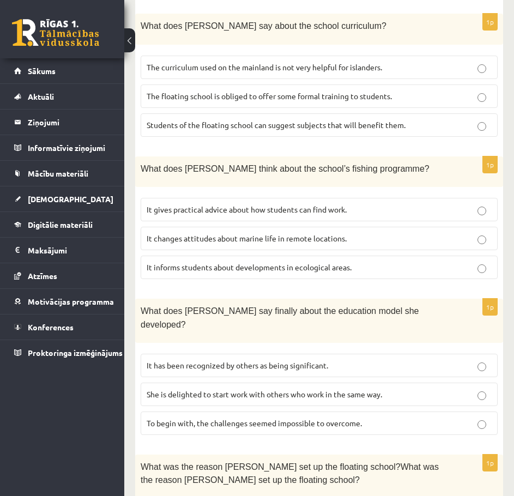
click at [233, 360] on p "It has been recognized by others as being significant." at bounding box center [319, 365] width 345 height 11
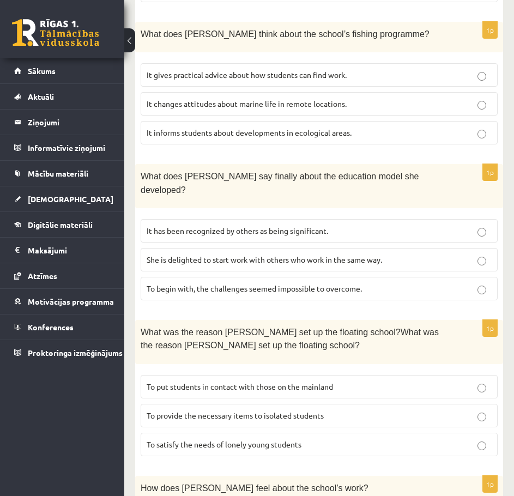
scroll to position [1100, 0]
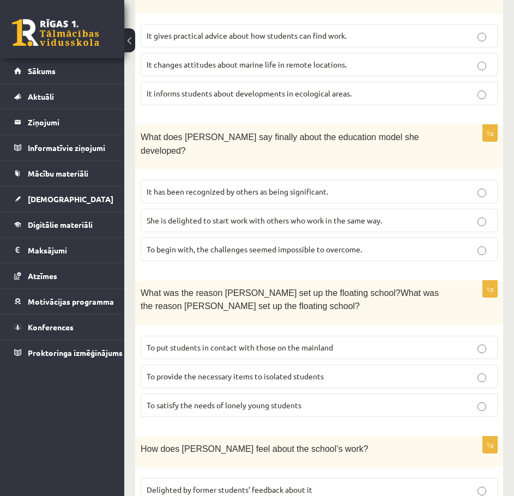
click at [234, 371] on span "To provide the necessary items to isolated students" at bounding box center [235, 376] width 177 height 10
drag, startPoint x: 186, startPoint y: 415, endPoint x: 209, endPoint y: 442, distance: 35.5
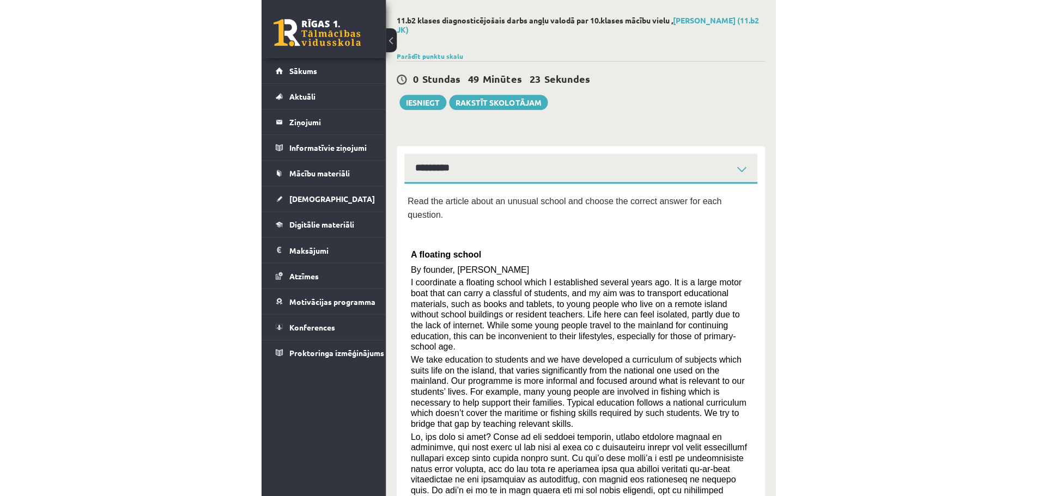
scroll to position [10, 0]
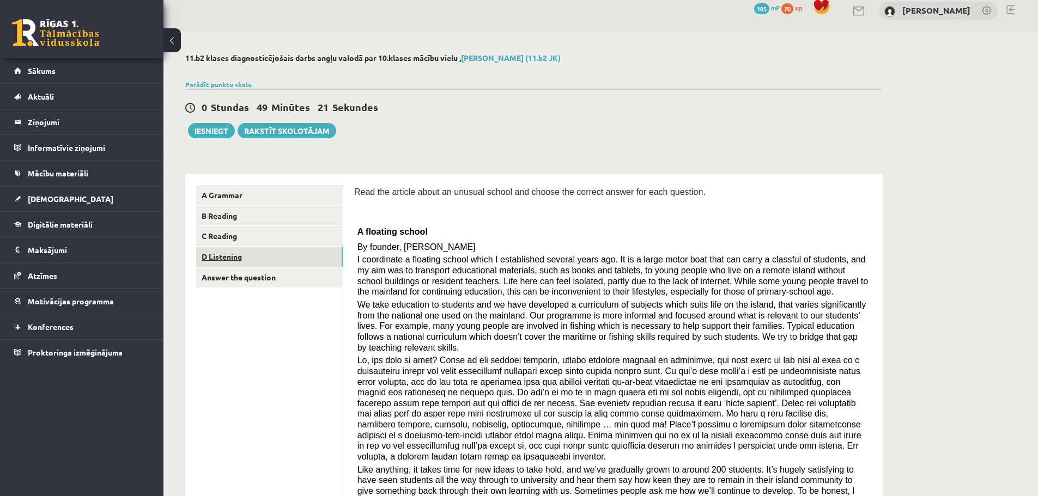
click at [262, 261] on link "D Listening" at bounding box center [269, 257] width 147 height 20
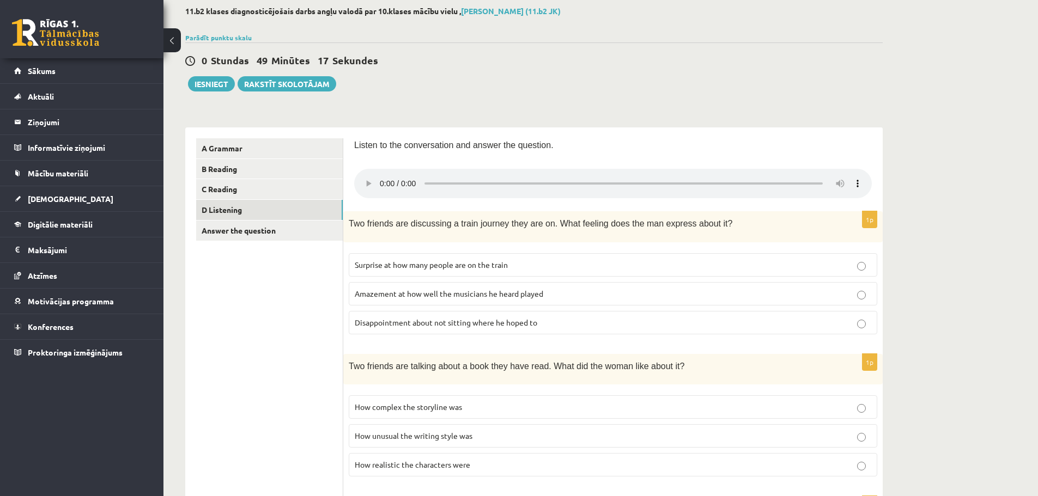
scroll to position [65, 0]
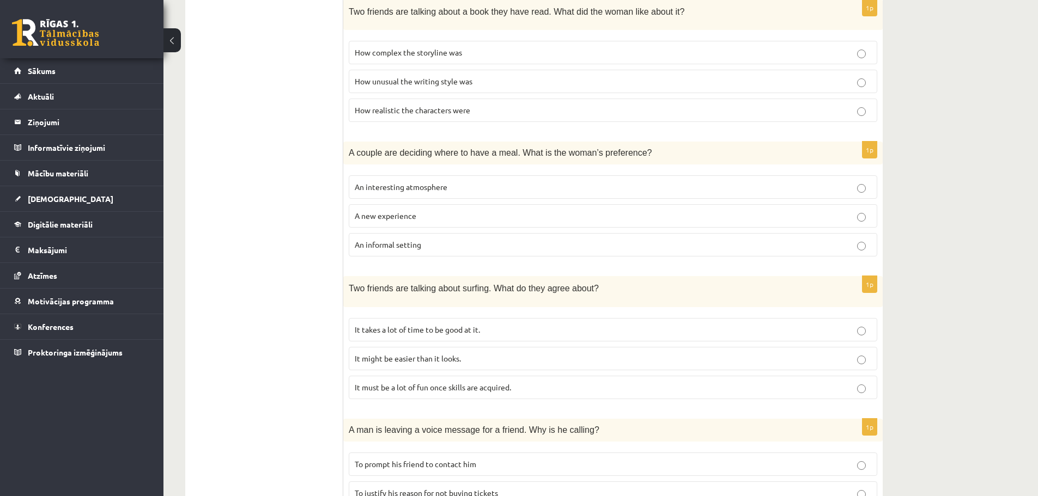
scroll to position [415, 0]
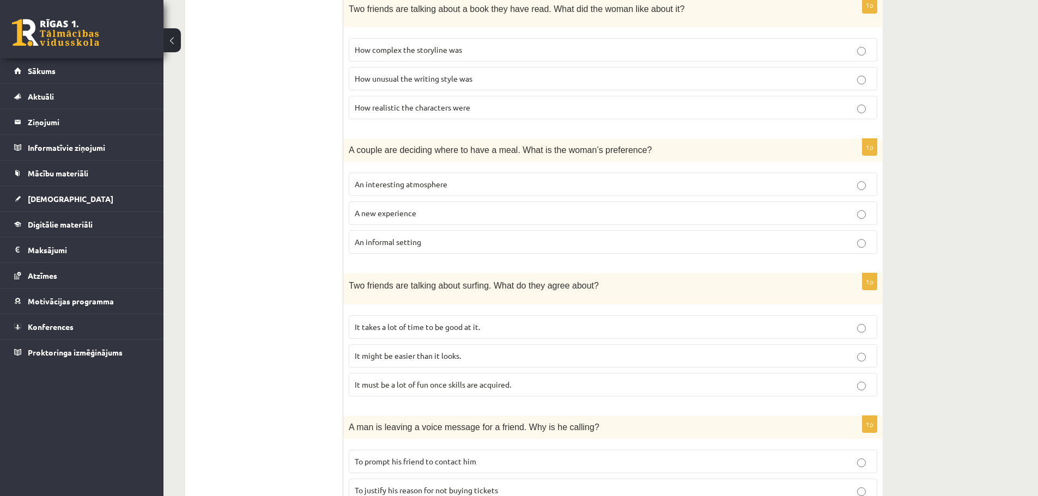
click at [435, 318] on label "It takes a lot of time to be good at it." at bounding box center [613, 327] width 529 height 23
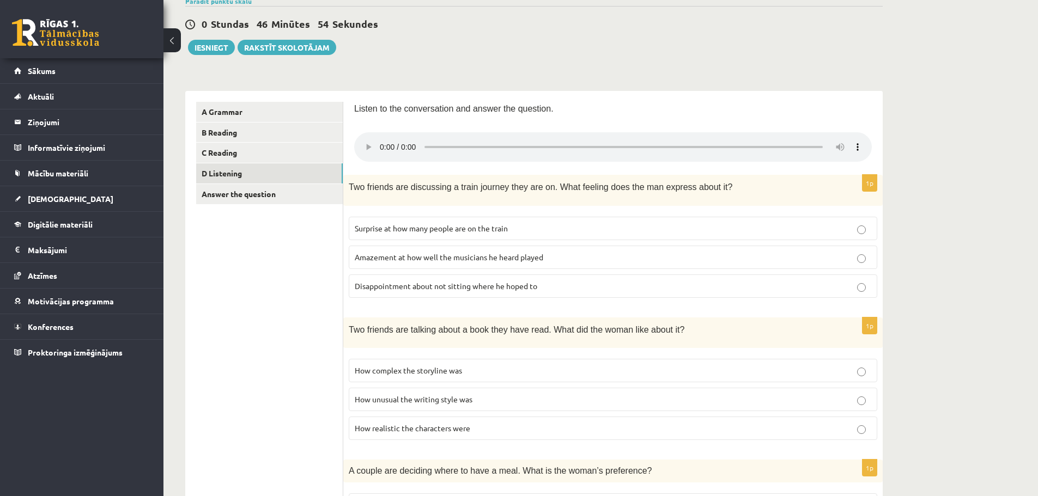
scroll to position [88, 0]
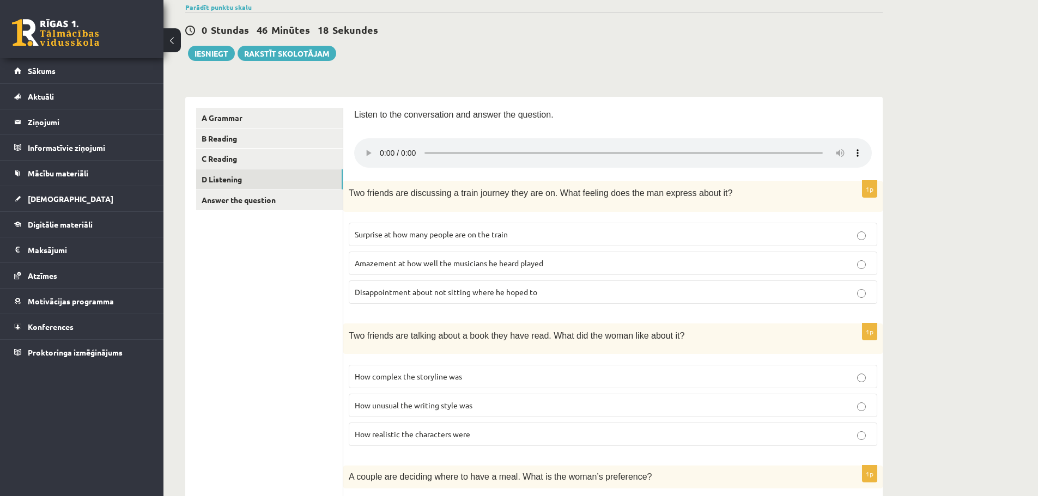
click at [484, 409] on p "How unusual the writing style was" at bounding box center [613, 405] width 517 height 11
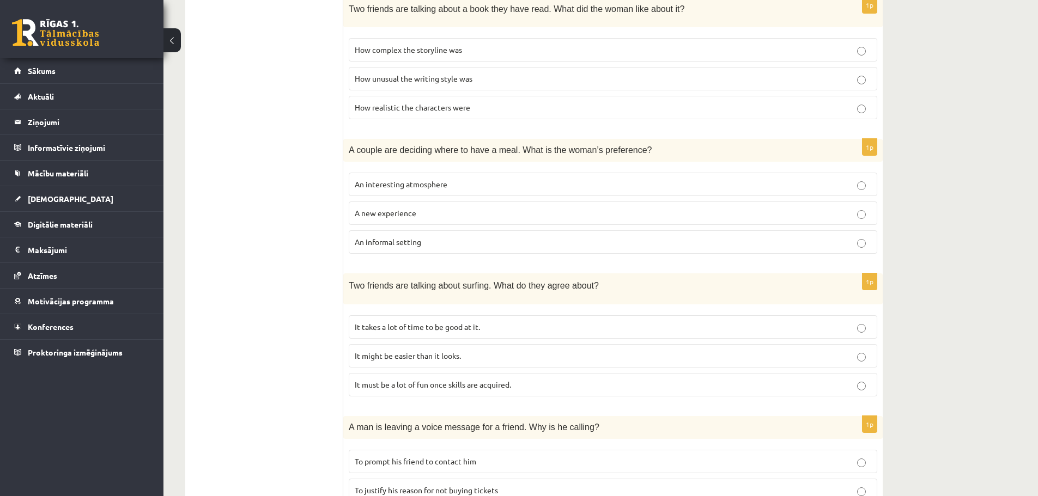
scroll to position [633, 0]
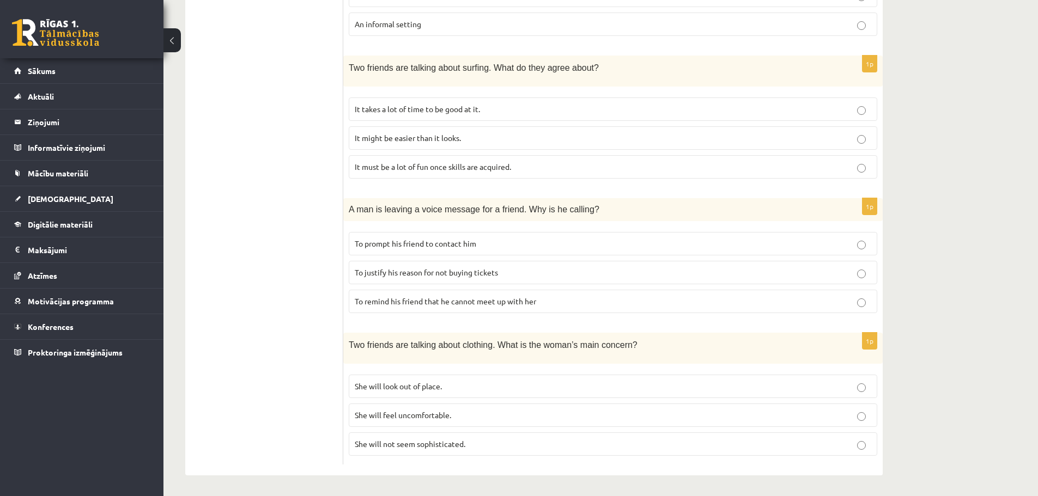
click at [426, 449] on label "She will not seem sophisticated." at bounding box center [613, 444] width 529 height 23
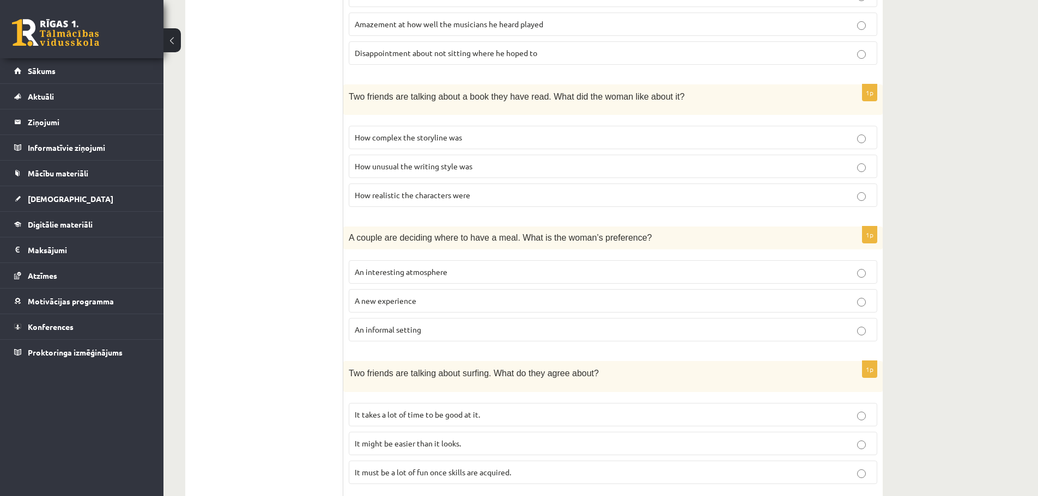
scroll to position [109, 0]
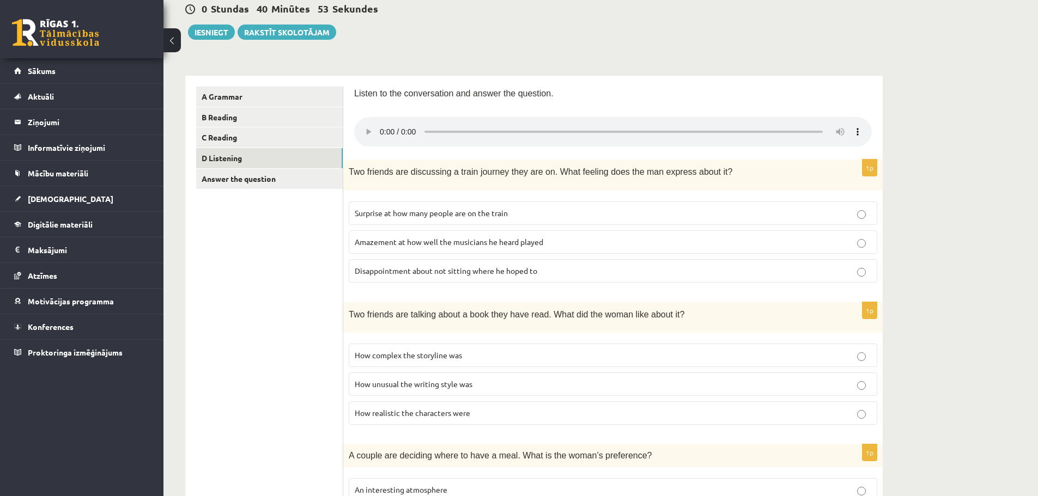
click at [399, 209] on span "Surprise at how many people are on the train" at bounding box center [431, 213] width 153 height 10
click at [410, 264] on label "Disappointment about not sitting where he hoped to" at bounding box center [613, 270] width 529 height 23
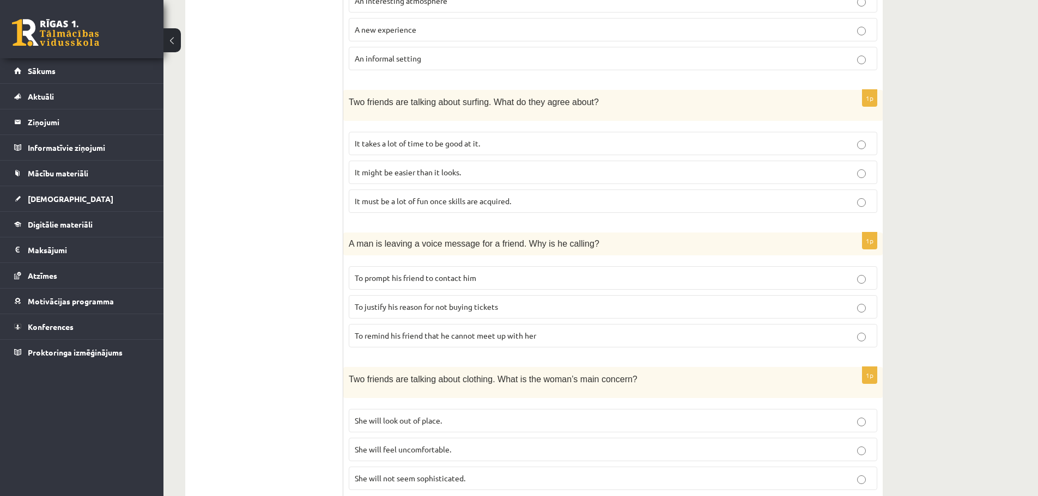
scroll to position [633, 0]
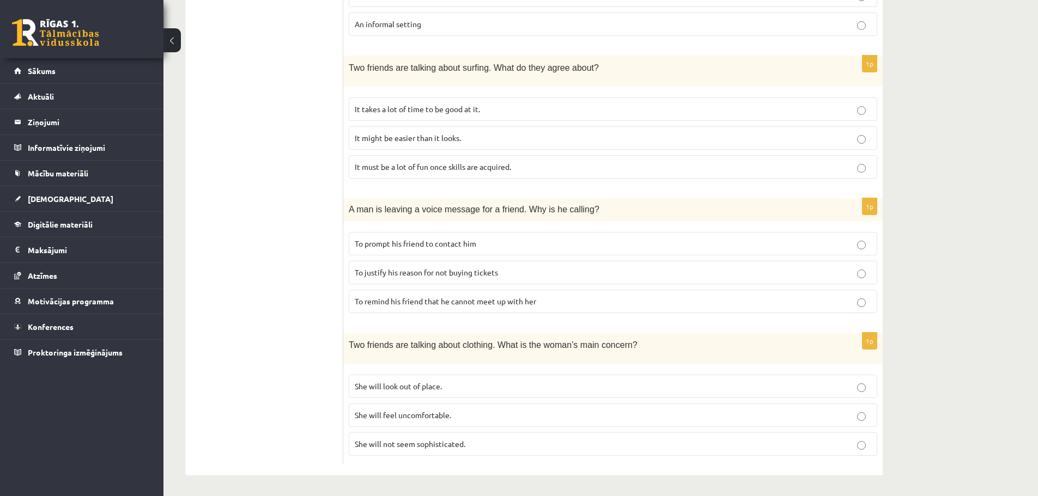
click at [415, 274] on span "To justify his reason for not buying tickets" at bounding box center [426, 273] width 143 height 10
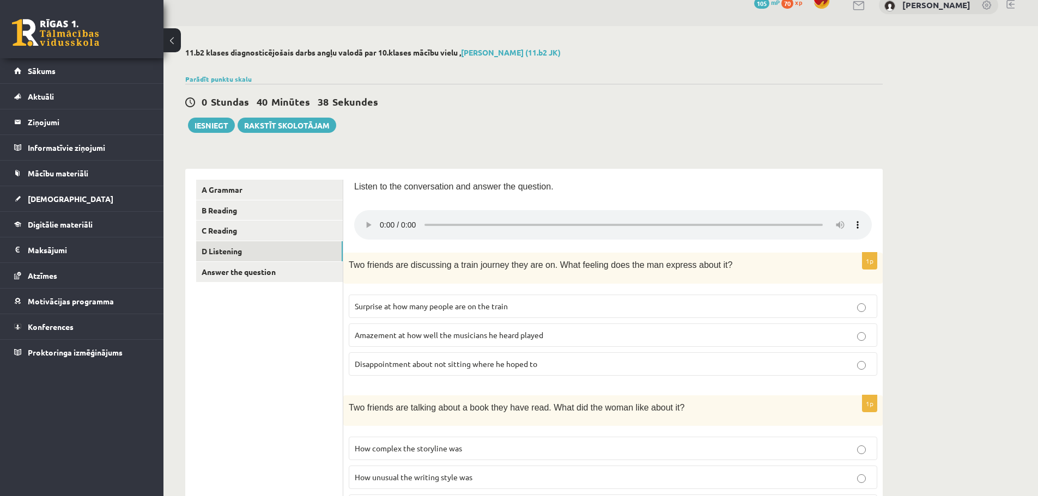
scroll to position [0, 0]
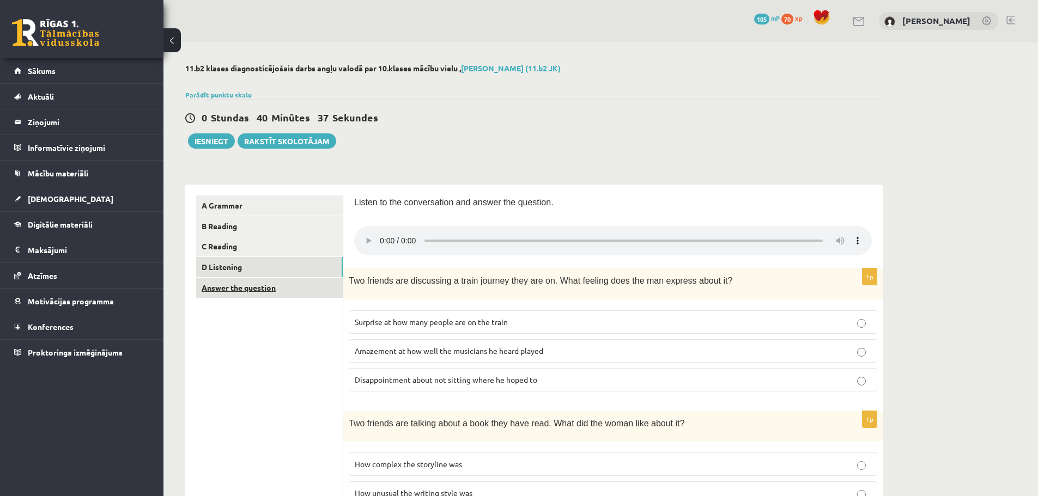
click at [282, 284] on link "Answer the question" at bounding box center [269, 288] width 147 height 20
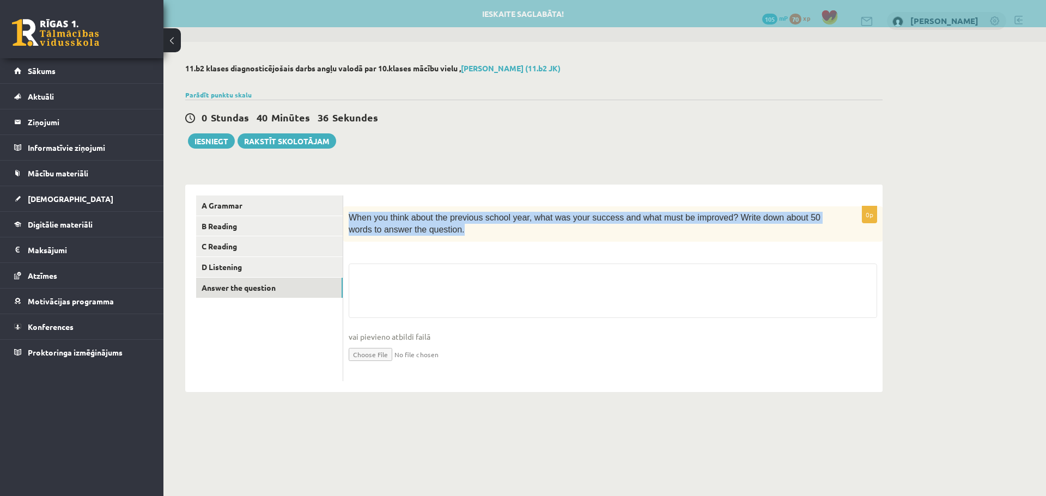
drag, startPoint x: 422, startPoint y: 229, endPoint x: 346, endPoint y: 216, distance: 77.5
click at [346, 216] on div "When you think about the previous school year, what was your success and what m…" at bounding box center [612, 224] width 539 height 35
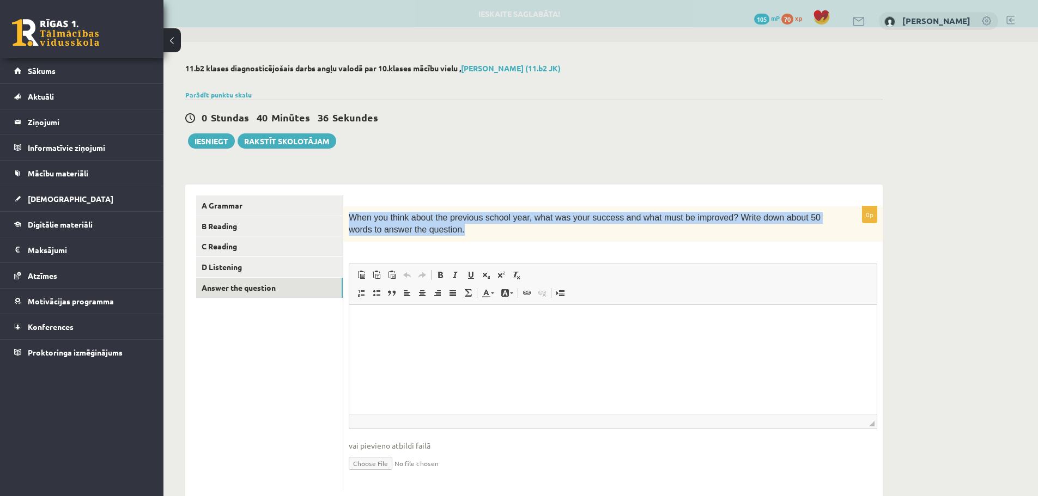
copy span "When you think about the previous school year, what was your success and what m…"
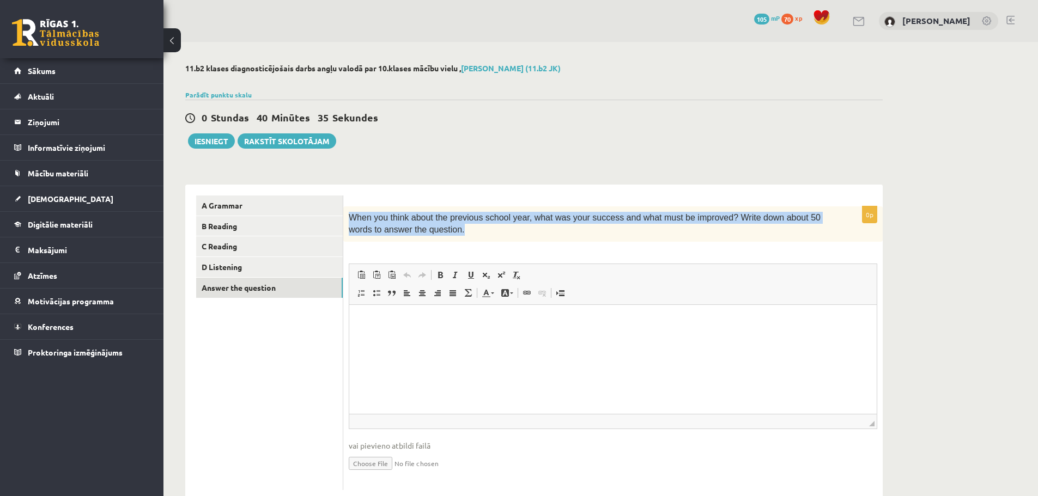
scroll to position [28, 0]
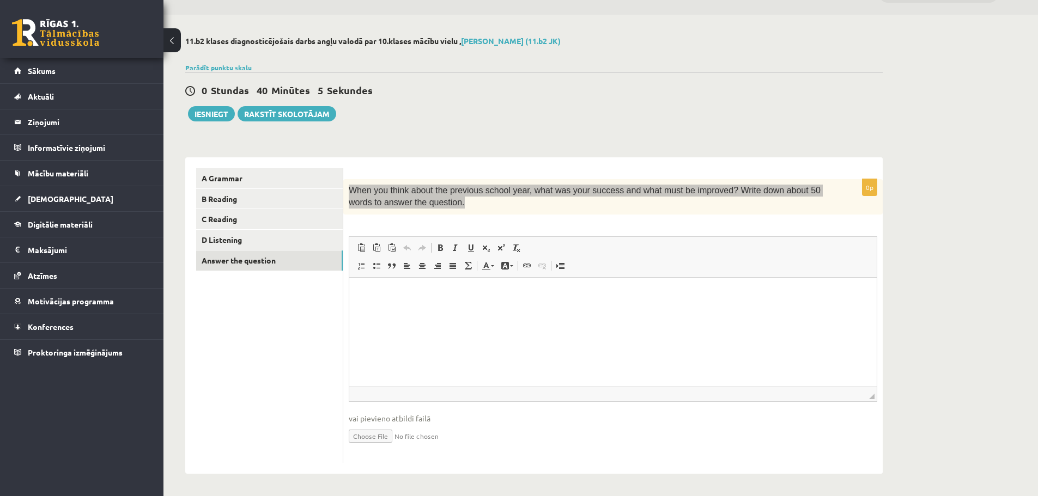
click at [439, 311] on html at bounding box center [612, 293] width 527 height 33
click at [441, 285] on html at bounding box center [612, 293] width 527 height 33
click at [432, 311] on html at bounding box center [612, 293] width 527 height 33
click at [381, 311] on html "**********" at bounding box center [612, 293] width 527 height 33
click at [612, 302] on html "**********" at bounding box center [612, 293] width 527 height 33
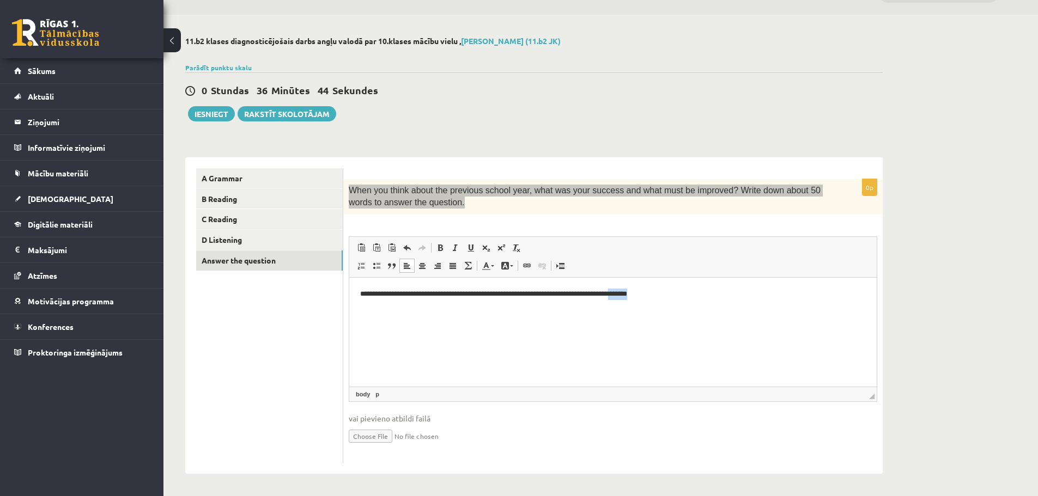
click at [648, 288] on p "**********" at bounding box center [613, 293] width 506 height 11
click at [700, 311] on html "**********" at bounding box center [612, 293] width 527 height 33
click at [695, 296] on p "**********" at bounding box center [613, 293] width 506 height 11
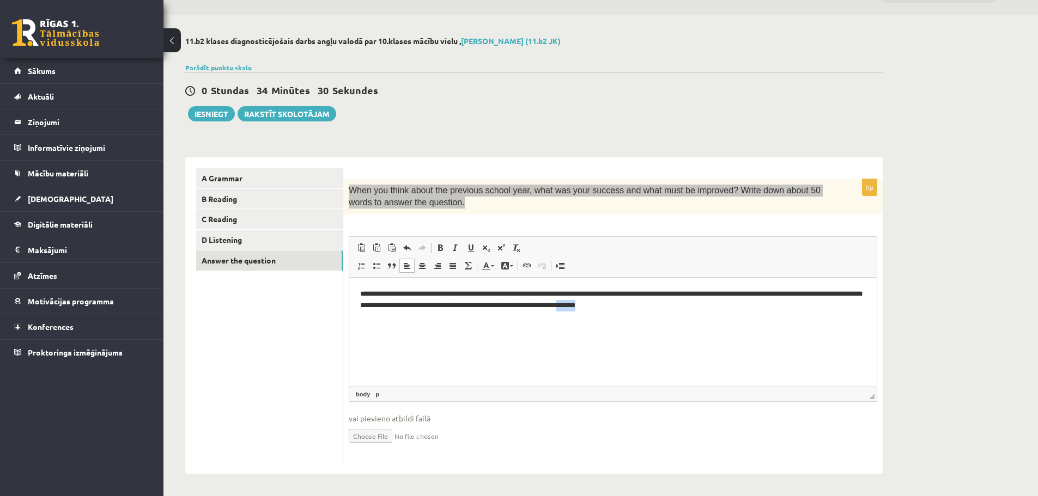
drag, startPoint x: 689, startPoint y: 305, endPoint x: 669, endPoint y: 304, distance: 20.2
click at [669, 304] on p "**********" at bounding box center [613, 299] width 506 height 23
click at [687, 310] on p "**********" at bounding box center [613, 299] width 506 height 23
click at [683, 299] on p "**********" at bounding box center [613, 299] width 506 height 23
click at [684, 301] on p "**********" at bounding box center [613, 299] width 506 height 23
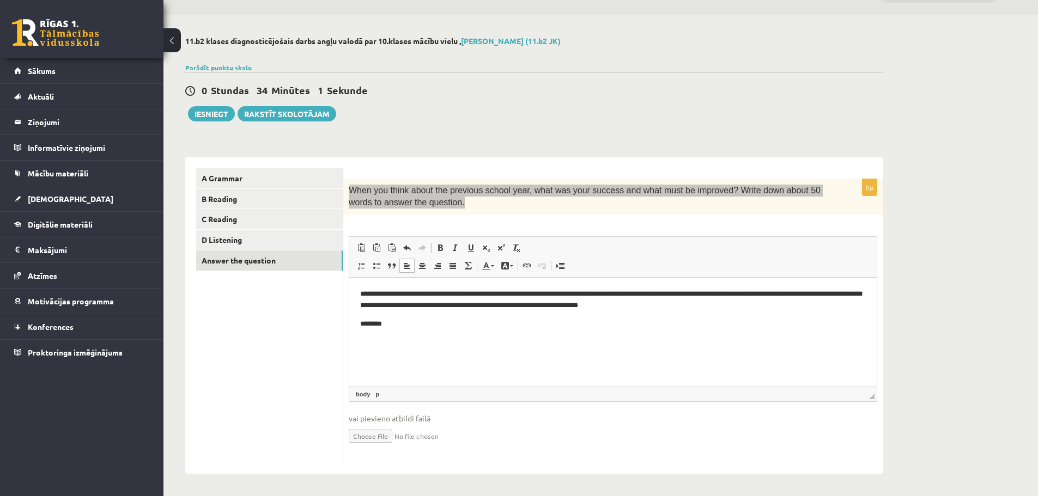
click at [433, 323] on pre "********" at bounding box center [613, 323] width 506 height 11
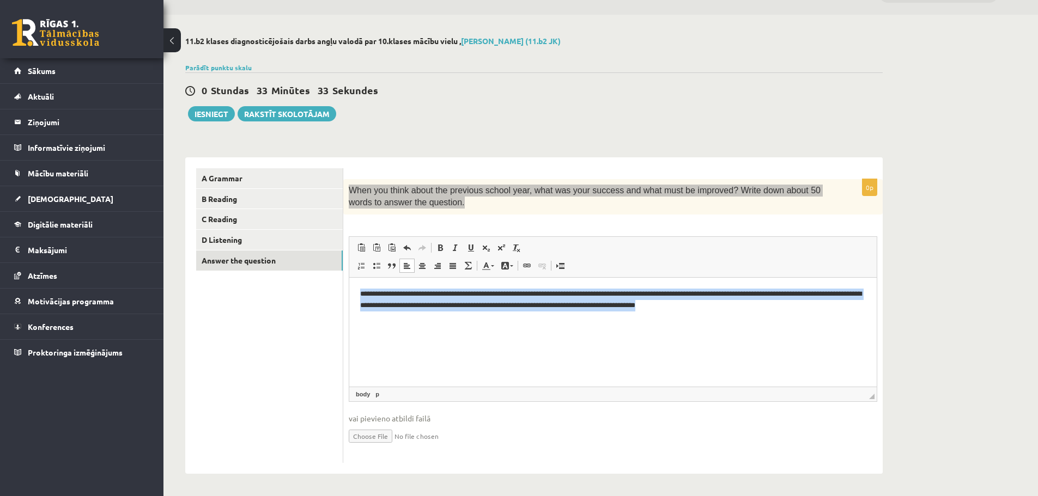
drag, startPoint x: 729, startPoint y: 300, endPoint x: 362, endPoint y: 280, distance: 367.9
click at [351, 286] on html "**********" at bounding box center [612, 299] width 527 height 45
click at [779, 311] on html "**********" at bounding box center [612, 299] width 527 height 45
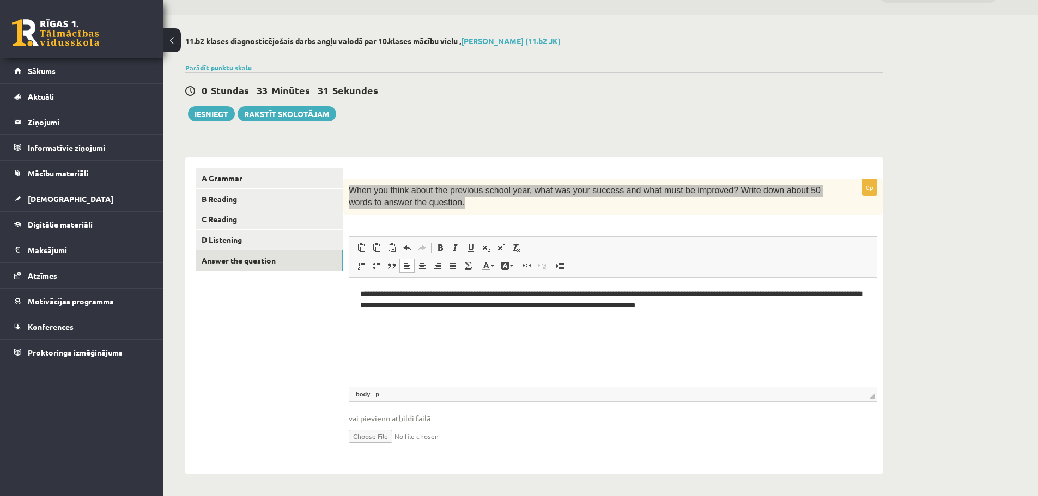
click at [774, 304] on p "**********" at bounding box center [613, 299] width 506 height 23
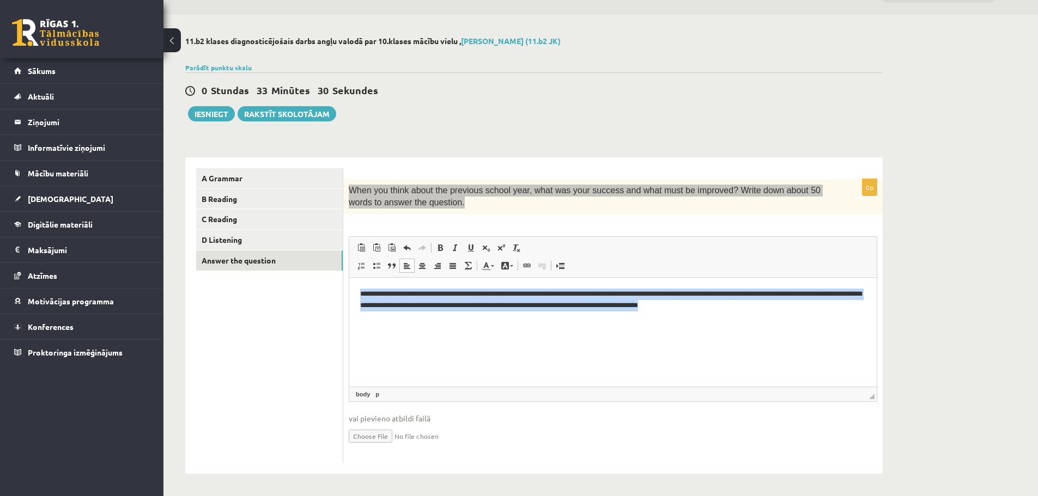
drag, startPoint x: 511, startPoint y: 276, endPoint x: 398, endPoint y: 305, distance: 116.6
click at [349, 277] on html "**********" at bounding box center [612, 299] width 527 height 45
copy p "**********"
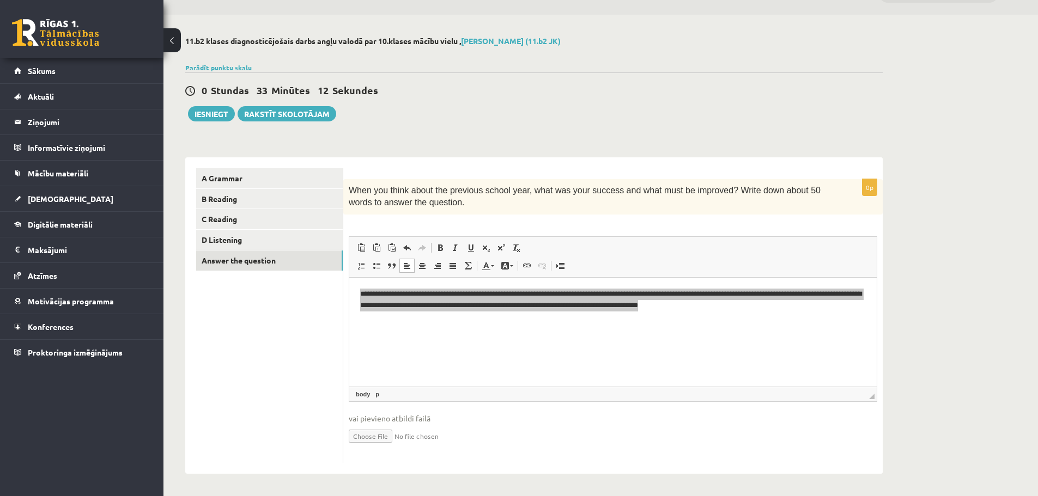
click at [442, 101] on div "0 Stundas 33 Minūtes 12 Sekundes Ieskaite saglabāta! Iesniegt Rakstīt skolotājam" at bounding box center [534, 96] width 698 height 49
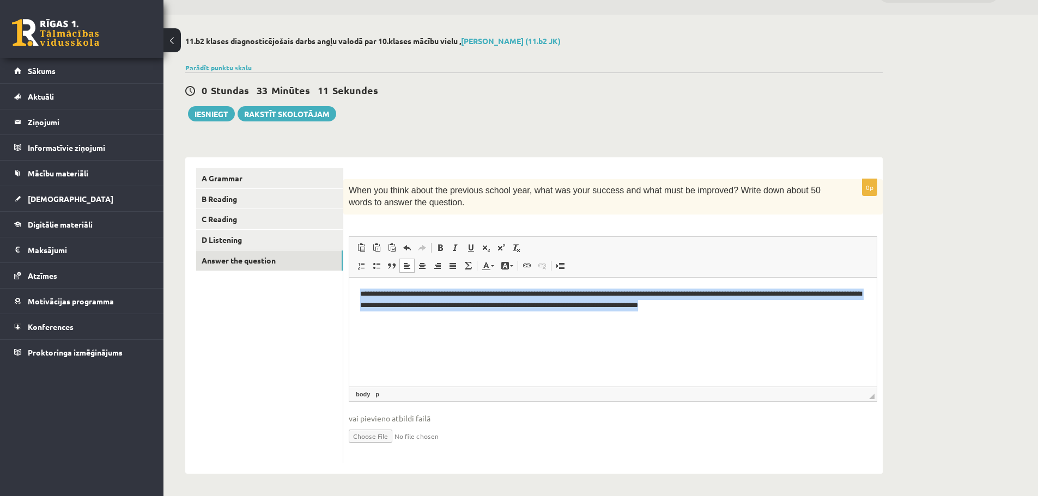
click at [443, 322] on html "**********" at bounding box center [612, 299] width 527 height 45
click at [744, 322] on html "**********" at bounding box center [612, 299] width 527 height 45
click at [772, 318] on html "**********" at bounding box center [612, 299] width 527 height 45
click at [766, 306] on p "**********" at bounding box center [613, 299] width 506 height 23
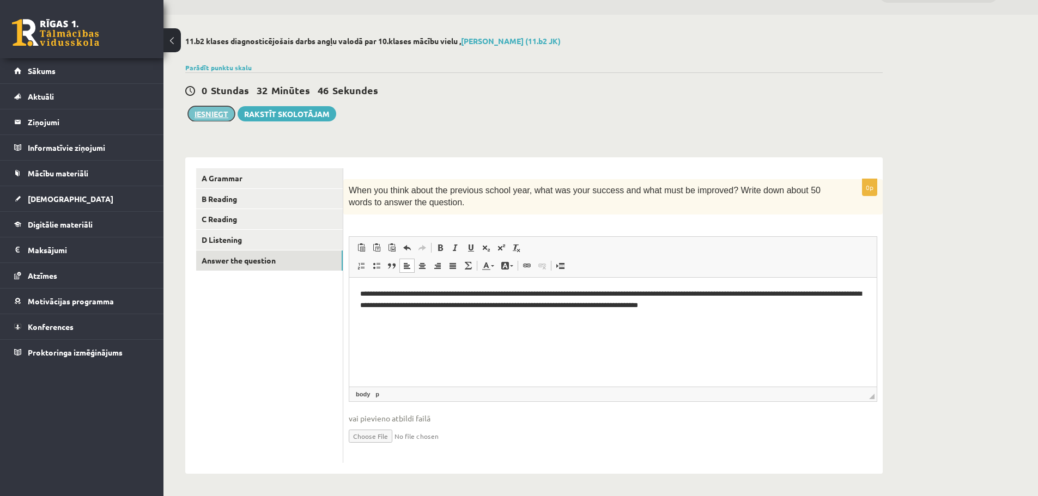
click at [224, 109] on button "Iesniegt" at bounding box center [211, 113] width 47 height 15
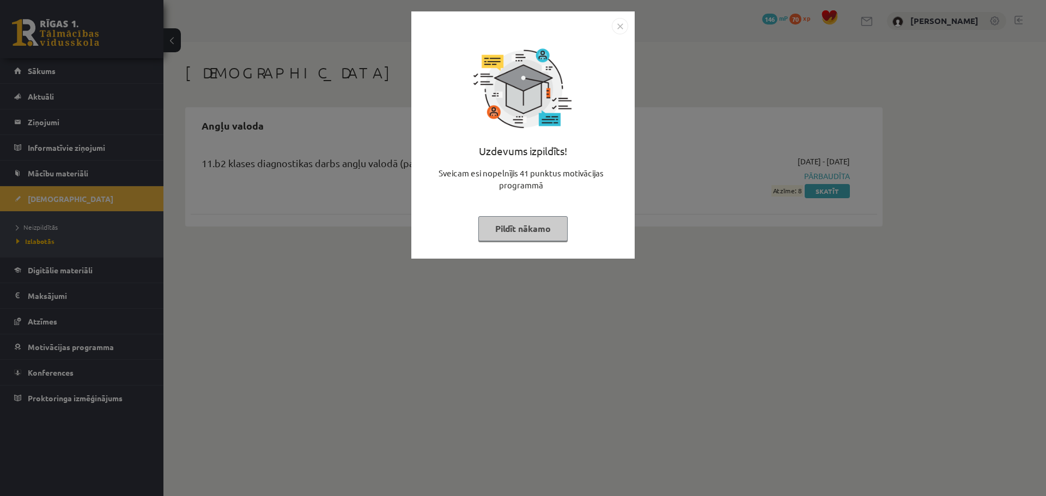
drag, startPoint x: 720, startPoint y: 180, endPoint x: 725, endPoint y: 186, distance: 8.1
click at [723, 181] on div "Uzdevums izpildīts! Sveicam esi nopelnījis 41 punktus motivācijas programmā Pil…" at bounding box center [523, 248] width 1046 height 496
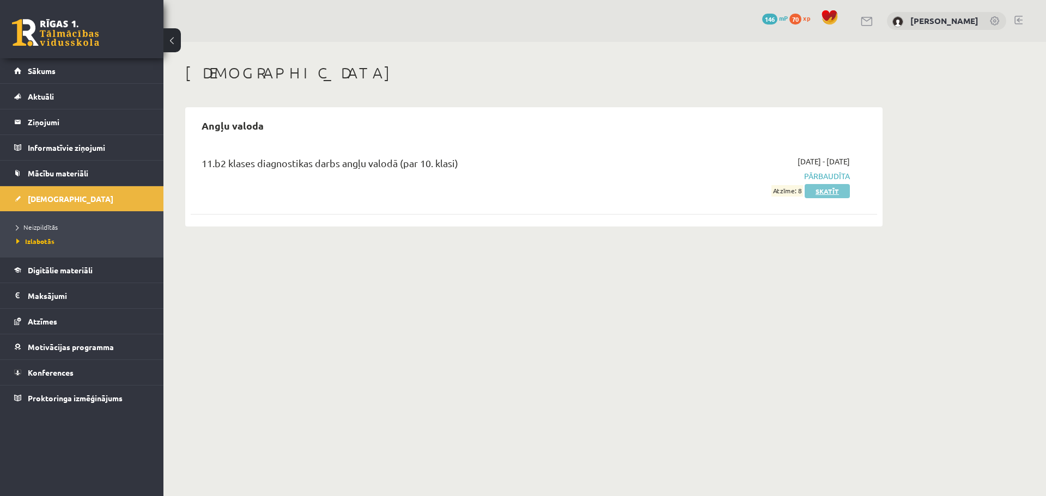
click at [822, 188] on link "Skatīt" at bounding box center [827, 191] width 45 height 14
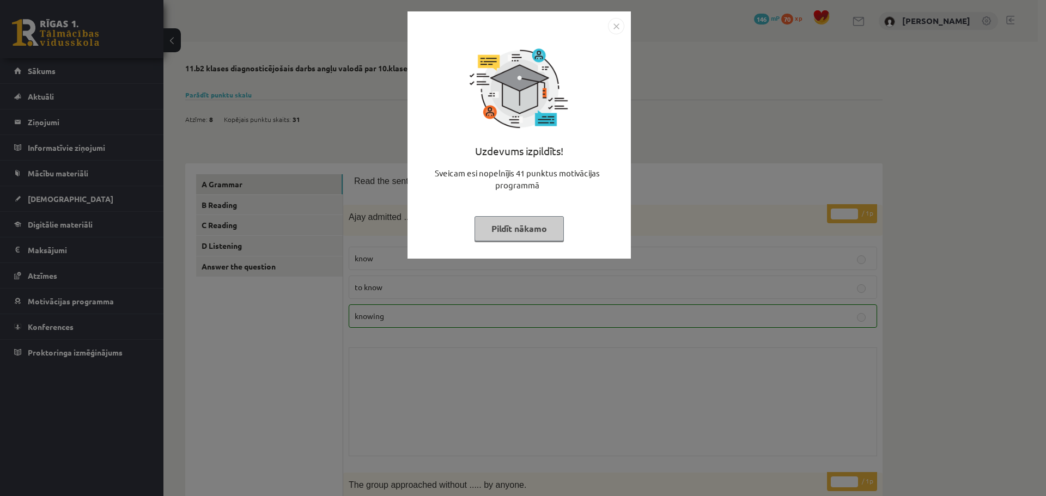
click at [723, 201] on div "Uzdevums izpildīts! Sveicam esi nopelnījis 41 punktus motivācijas programmā Pil…" at bounding box center [523, 248] width 1046 height 496
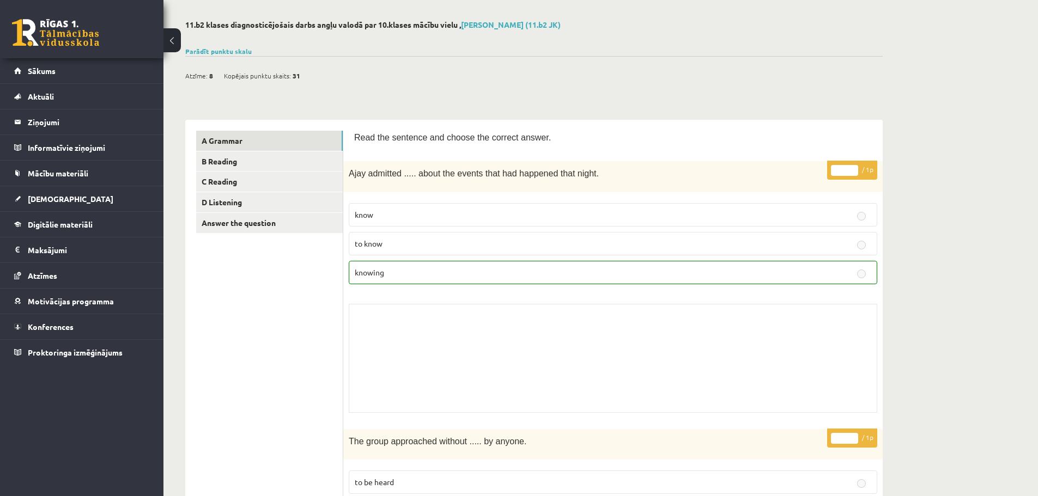
scroll to position [38, 0]
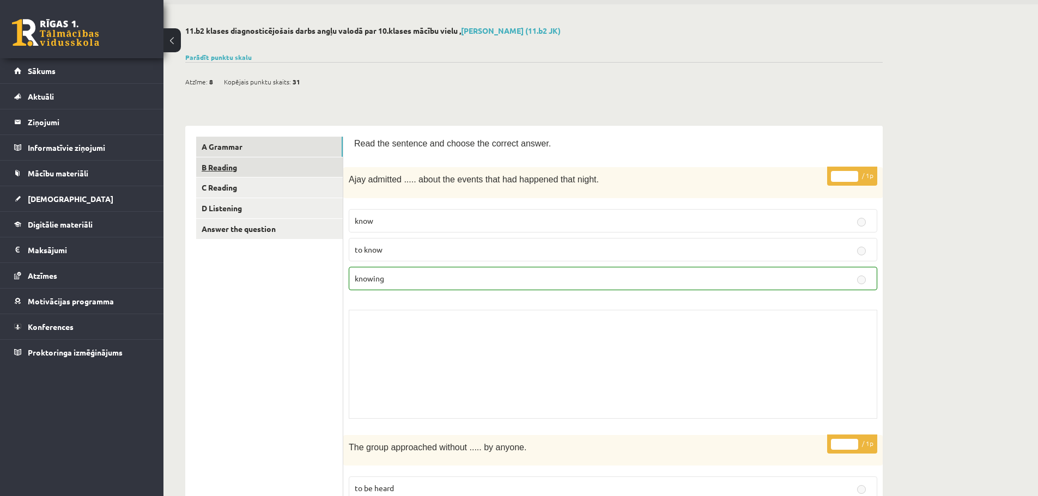
click at [235, 166] on link "B Reading" at bounding box center [269, 167] width 147 height 20
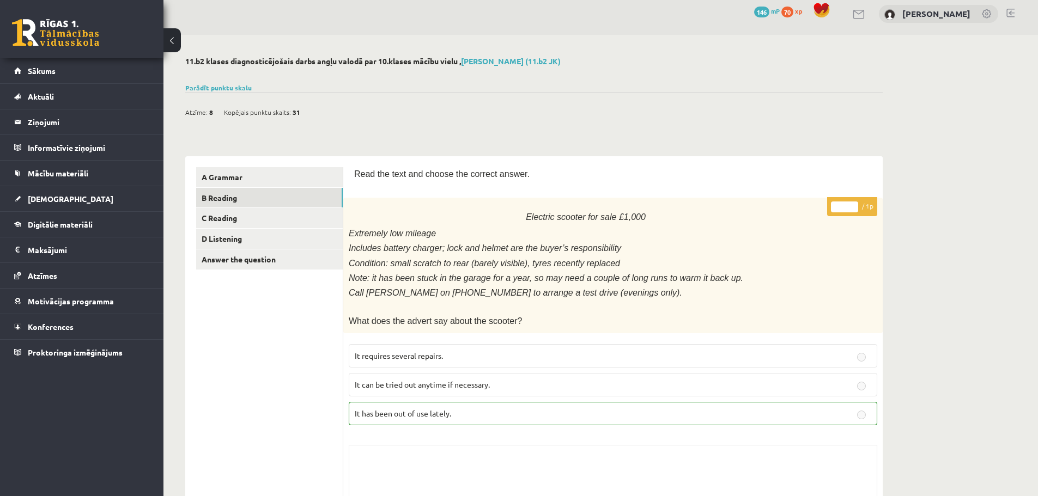
scroll to position [0, 0]
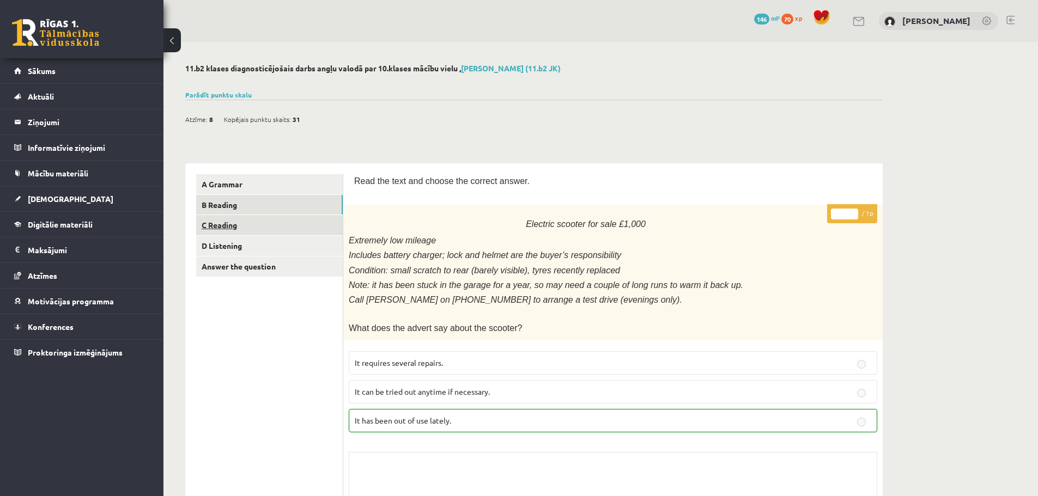
click at [241, 226] on link "C Reading" at bounding box center [269, 225] width 147 height 20
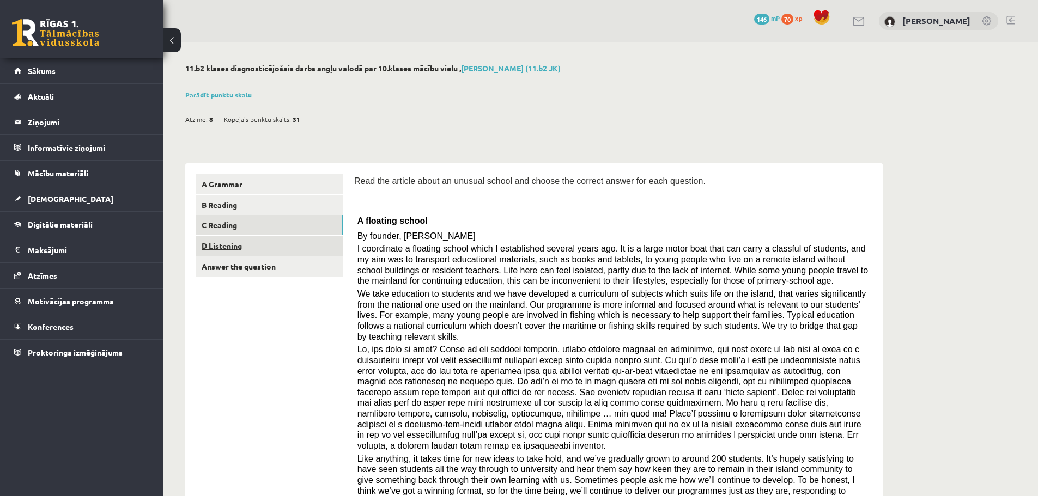
click at [245, 245] on link "D Listening" at bounding box center [269, 246] width 147 height 20
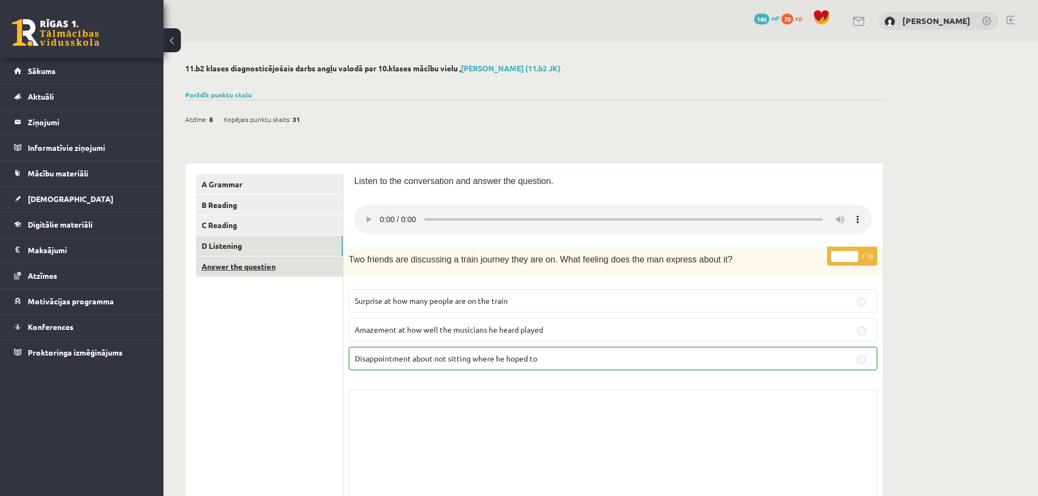
click at [277, 275] on link "Answer the question" at bounding box center [269, 267] width 147 height 20
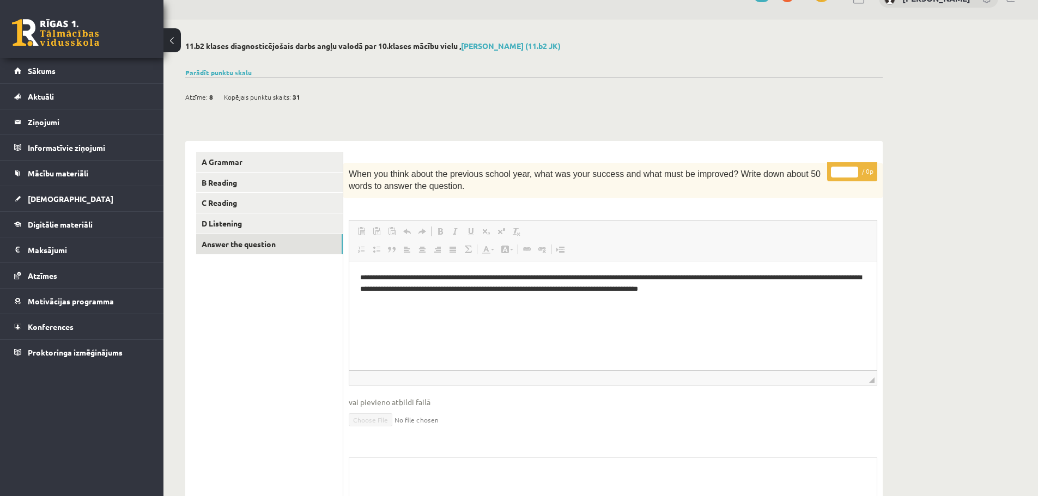
click at [213, 433] on ul "A Grammar B Reading C Reading D Listening Answer the question" at bounding box center [269, 362] width 147 height 420
click at [48, 74] on span "Sākums" at bounding box center [42, 71] width 28 height 10
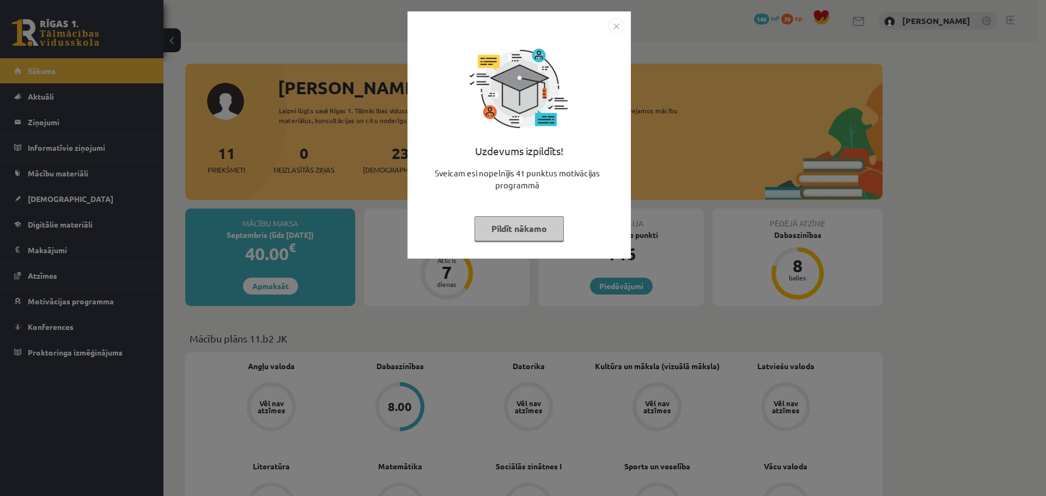
click at [615, 25] on img "Close" at bounding box center [616, 26] width 16 height 16
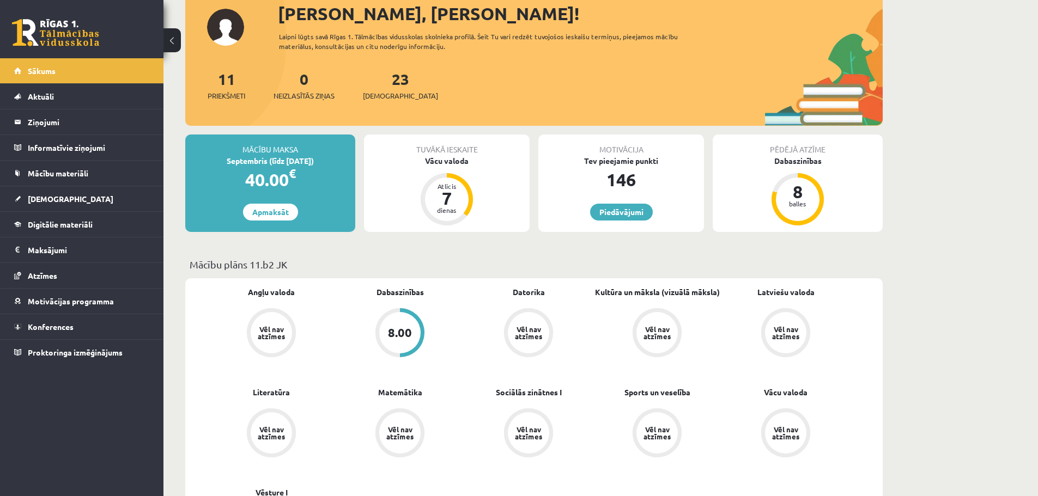
scroll to position [218, 0]
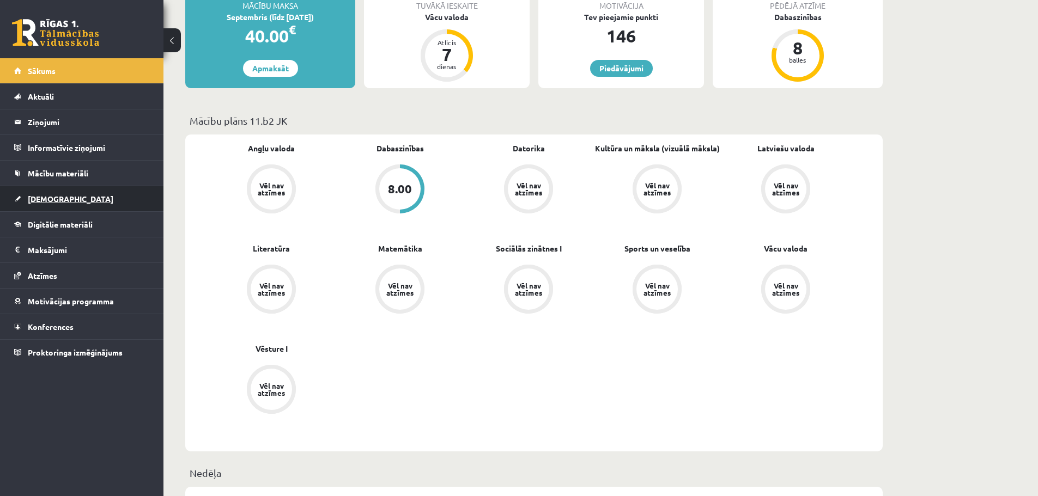
click at [53, 205] on link "[DEMOGRAPHIC_DATA]" at bounding box center [82, 198] width 136 height 25
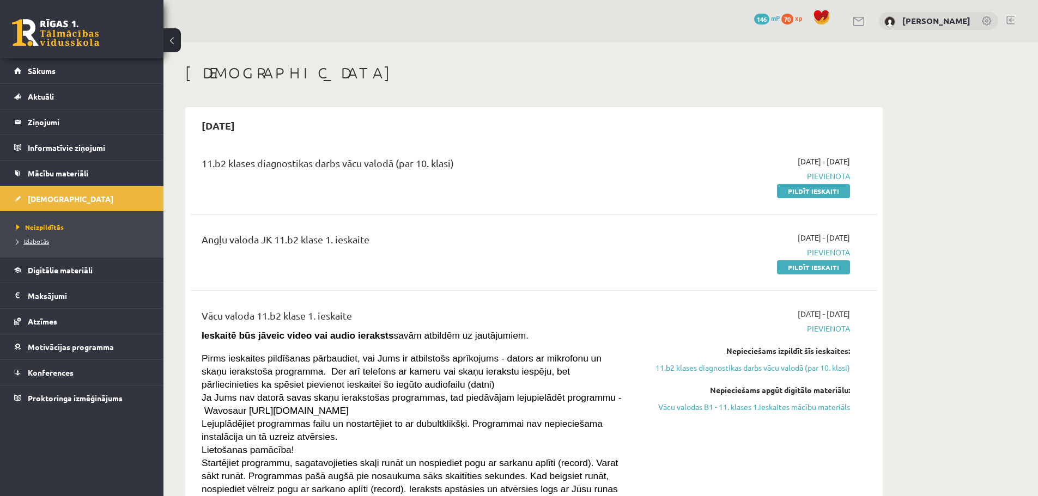
click at [48, 236] on link "Izlabotās" at bounding box center [84, 241] width 136 height 10
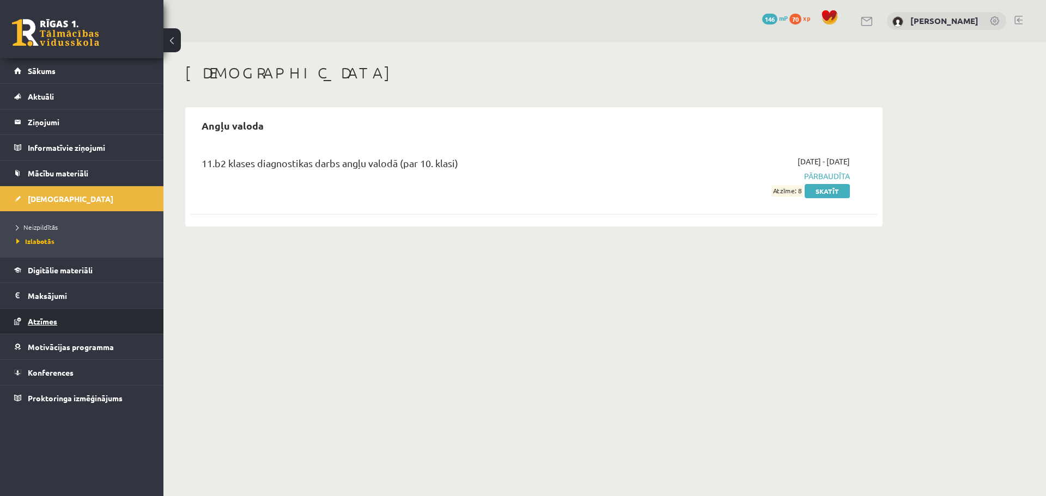
click at [55, 317] on link "Atzīmes" at bounding box center [82, 321] width 136 height 25
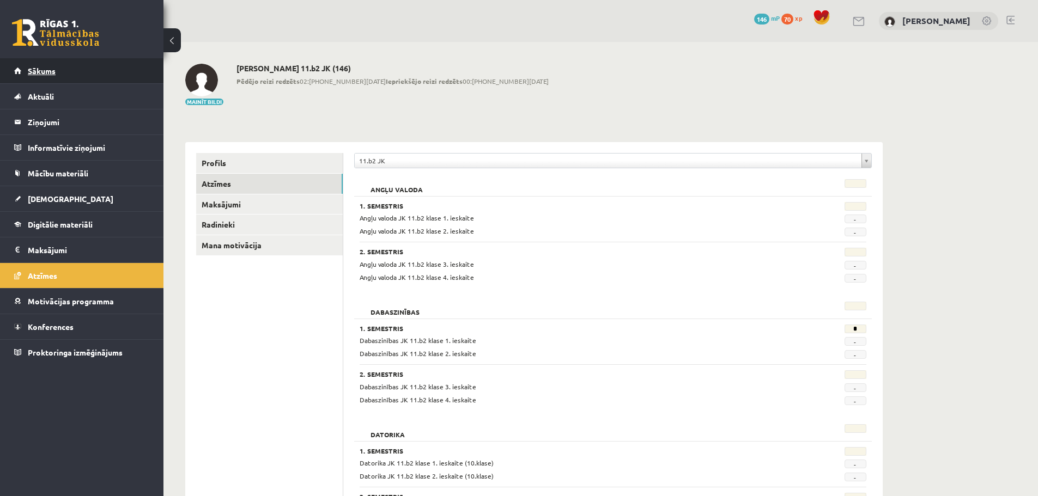
click at [93, 68] on link "Sākums" at bounding box center [82, 70] width 136 height 25
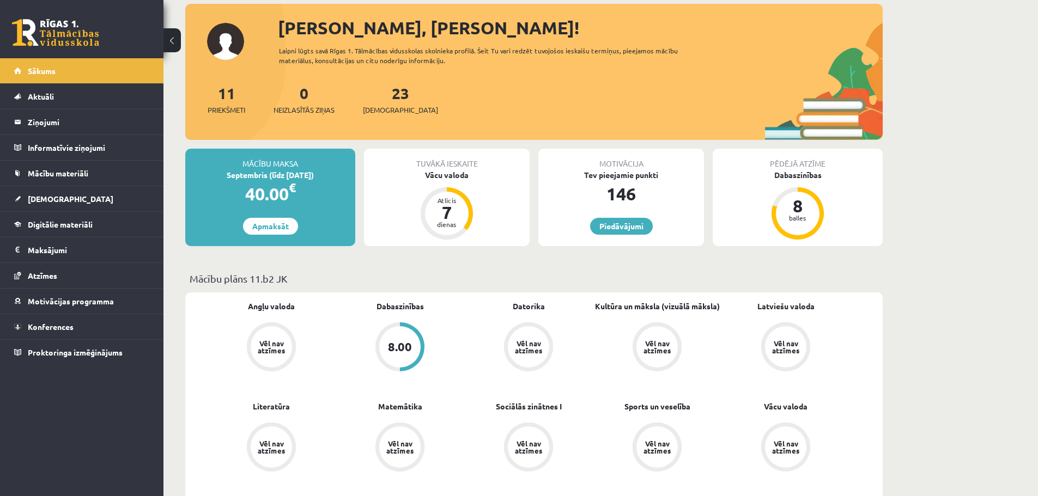
scroll to position [54, 0]
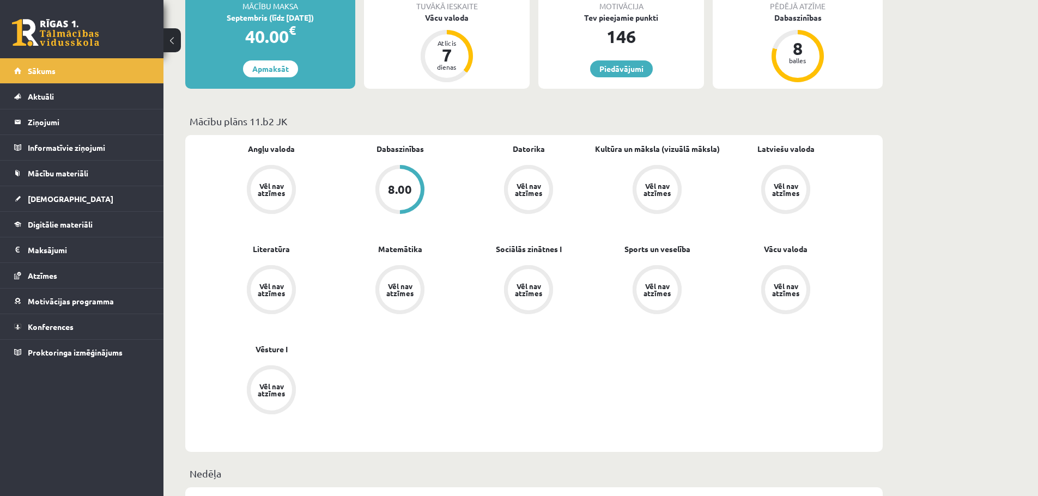
scroll to position [218, 0]
click at [58, 199] on span "[DEMOGRAPHIC_DATA]" at bounding box center [71, 199] width 86 height 10
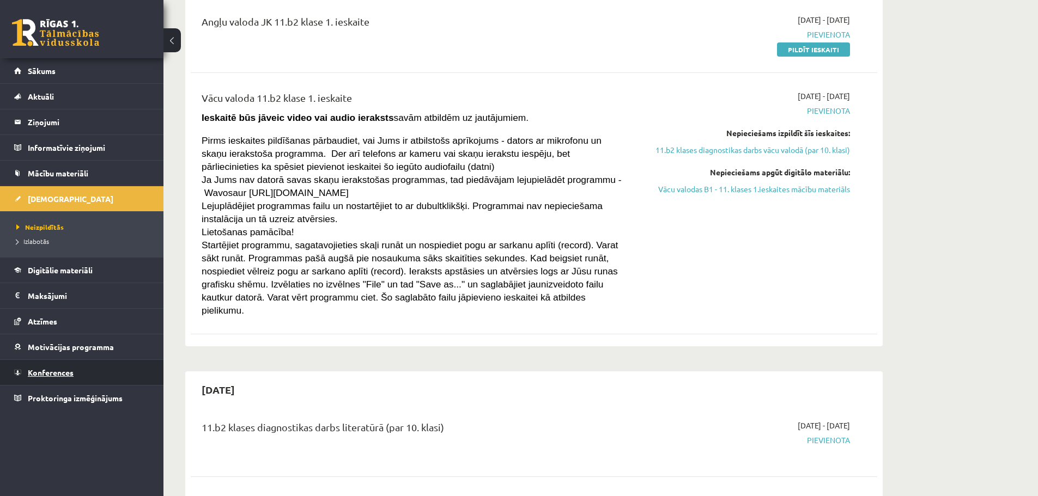
click at [53, 374] on span "Konferences" at bounding box center [51, 373] width 46 height 10
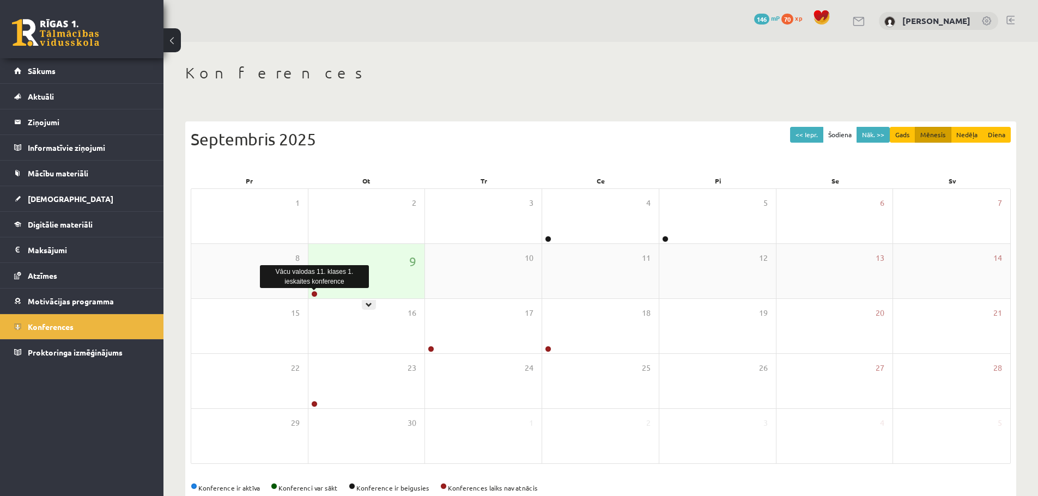
click at [316, 292] on link at bounding box center [314, 294] width 7 height 7
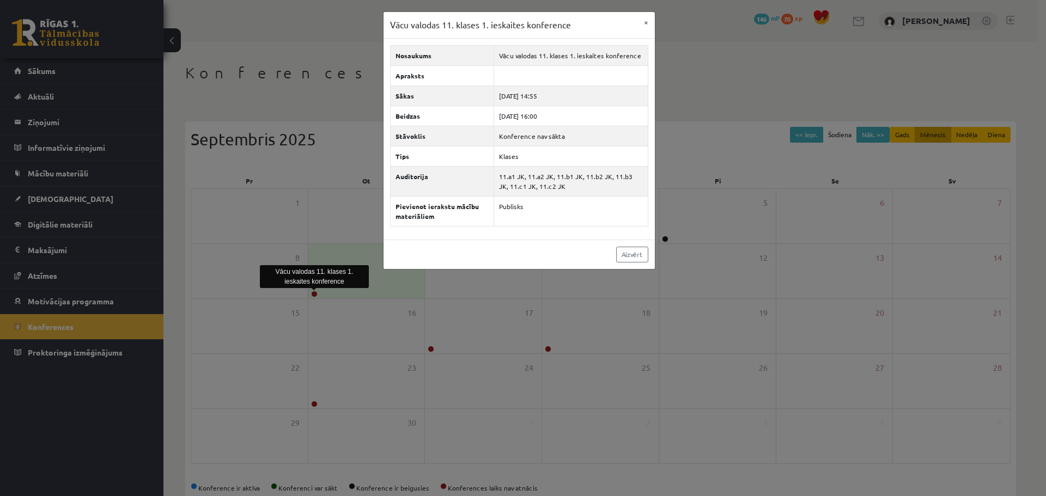
click at [303, 339] on div "Vācu valodas 11. klases 1. ieskaites konference × Nosaukums Vācu valodas 11. kl…" at bounding box center [523, 248] width 1046 height 496
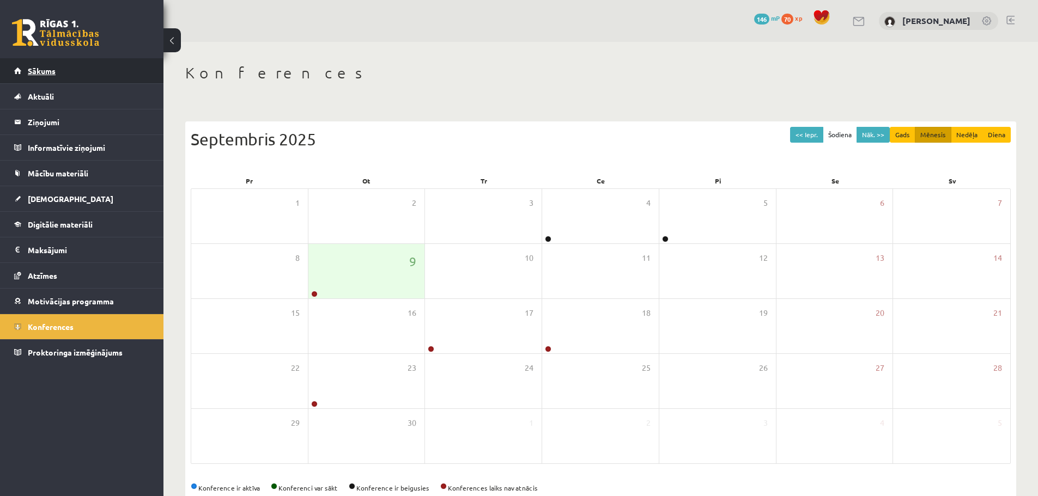
click at [48, 74] on span "Sākums" at bounding box center [42, 71] width 28 height 10
